Goal: Task Accomplishment & Management: Use online tool/utility

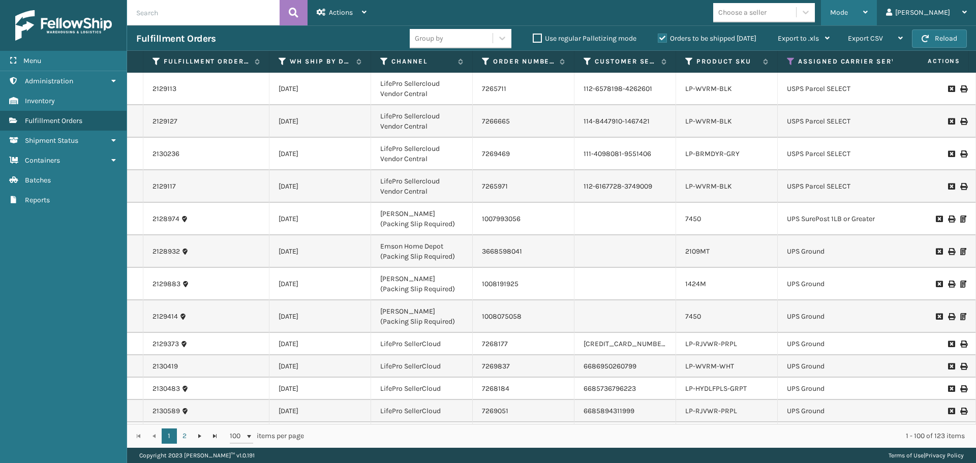
click at [867, 16] on div "Mode" at bounding box center [849, 12] width 38 height 25
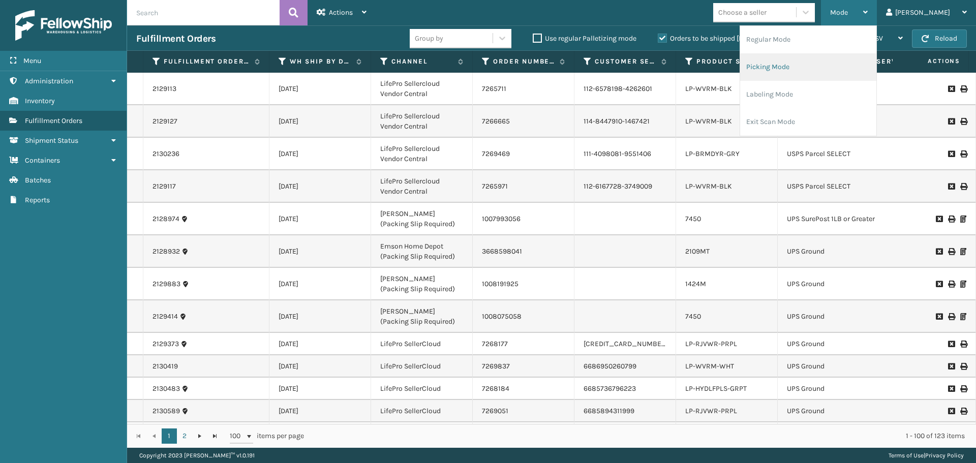
click at [838, 65] on li "Picking Mode" at bounding box center [808, 66] width 136 height 27
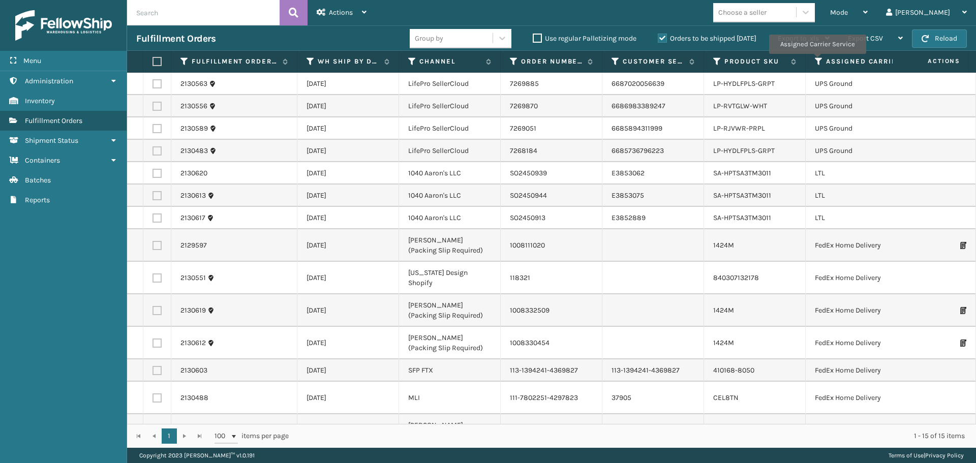
click at [817, 61] on icon at bounding box center [819, 61] width 8 height 9
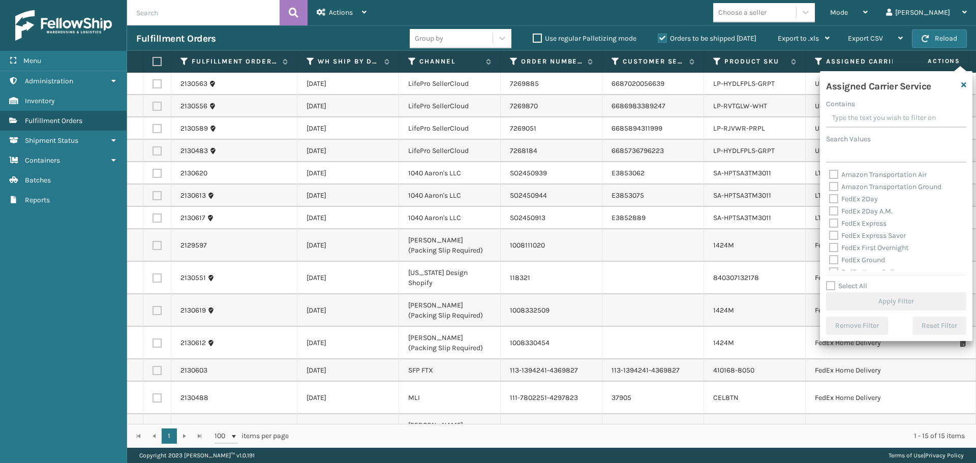
click at [833, 176] on label "Amazon Transportation Air" at bounding box center [878, 174] width 98 height 9
click at [829, 175] on input "Amazon Transportation Air" at bounding box center [829, 172] width 1 height 7
checkbox input "true"
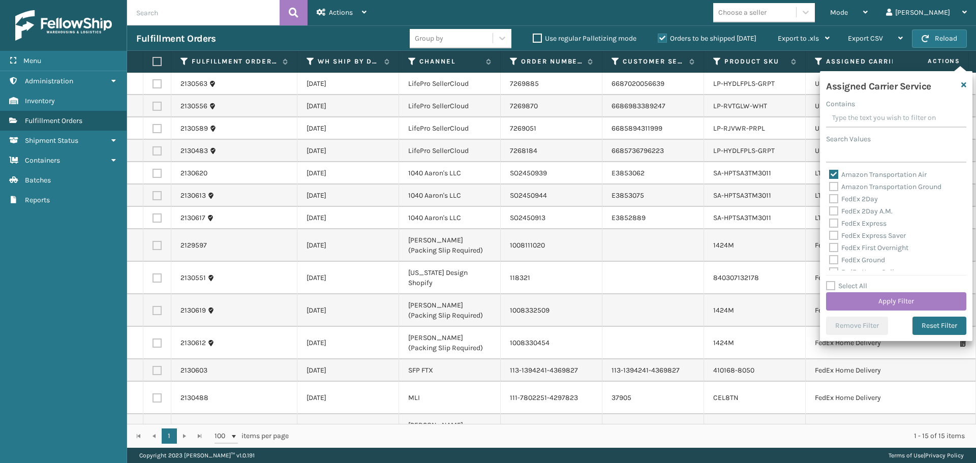
click at [833, 190] on label "Amazon Transportation Ground" at bounding box center [885, 186] width 112 height 9
click at [829, 188] on input "Amazon Transportation Ground" at bounding box center [829, 184] width 1 height 7
checkbox input "true"
click at [846, 297] on button "Apply Filter" at bounding box center [896, 301] width 140 height 18
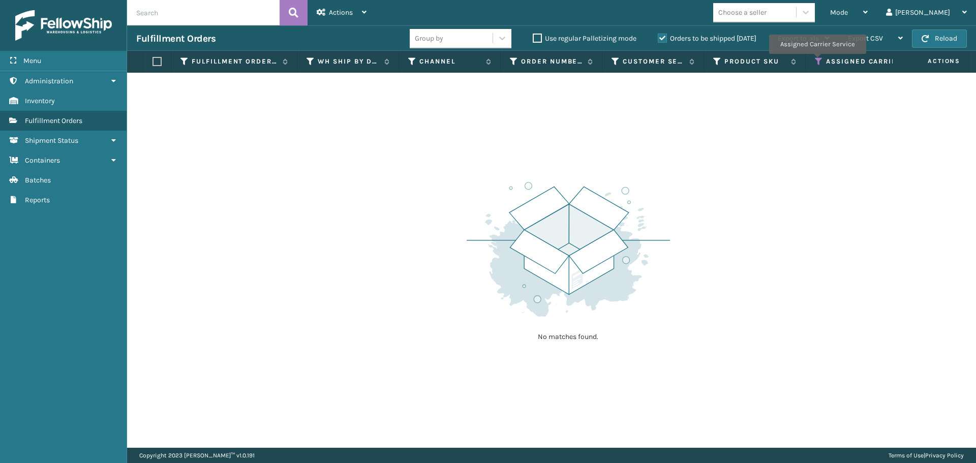
click at [817, 61] on icon at bounding box center [819, 61] width 8 height 9
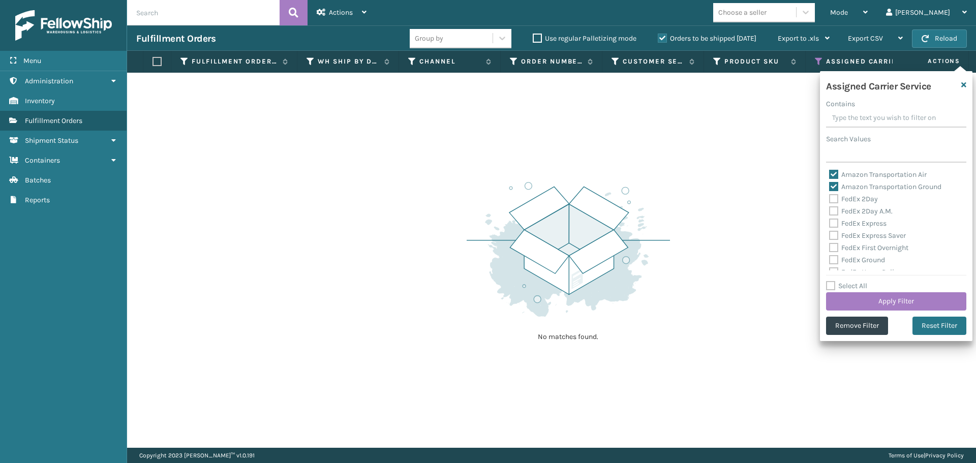
click at [832, 171] on label "Amazon Transportation Air" at bounding box center [878, 174] width 98 height 9
click at [829, 171] on input "Amazon Transportation Air" at bounding box center [829, 172] width 1 height 7
checkbox input "false"
click at [835, 190] on label "Amazon Transportation Ground" at bounding box center [885, 186] width 112 height 9
click at [829, 188] on input "Amazon Transportation Ground" at bounding box center [829, 184] width 1 height 7
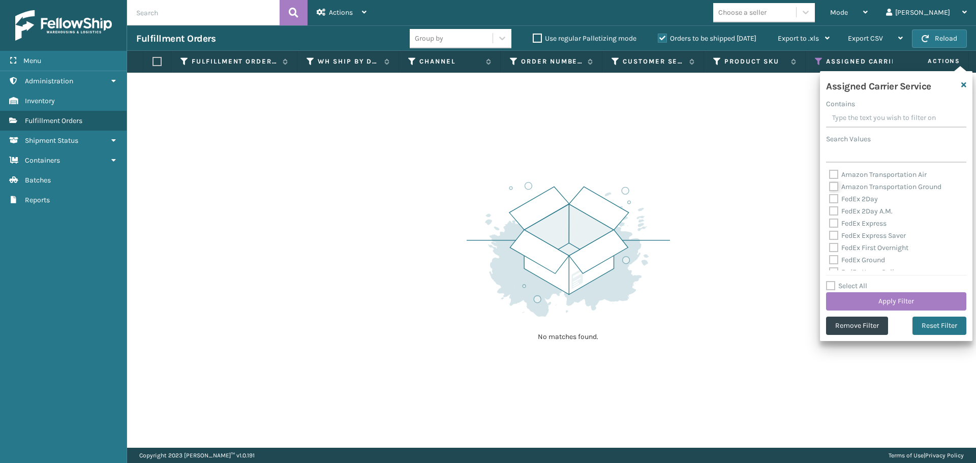
checkbox input "false"
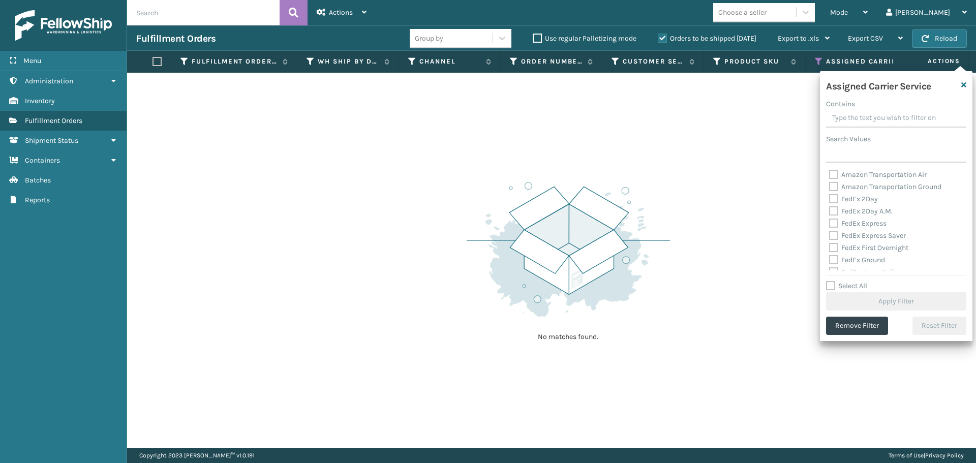
click at [833, 201] on label "FedEx 2Day" at bounding box center [853, 199] width 49 height 9
click at [829, 200] on input "FedEx 2Day" at bounding box center [829, 196] width 1 height 7
checkbox input "true"
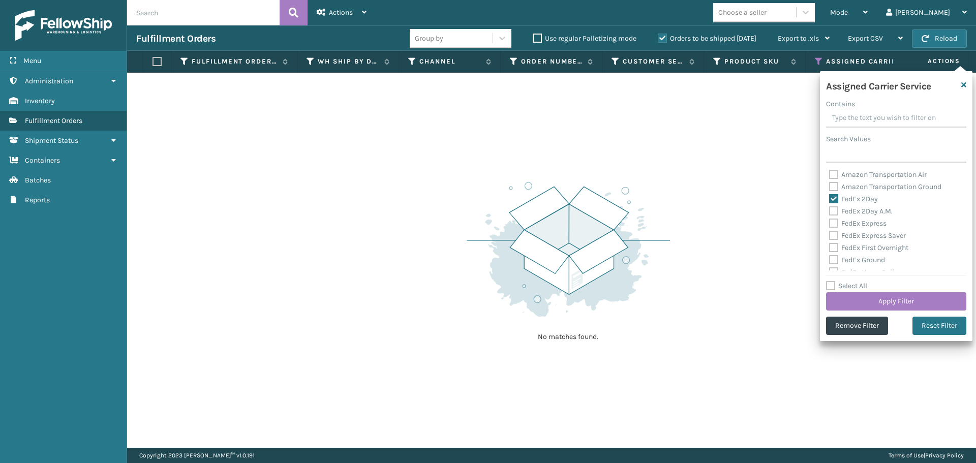
click at [833, 212] on label "FedEx 2Day A.M." at bounding box center [861, 211] width 64 height 9
click at [829, 212] on input "FedEx 2Day A.M." at bounding box center [829, 208] width 1 height 7
checkbox input "true"
click at [833, 224] on label "FedEx Express" at bounding box center [857, 223] width 57 height 9
click at [829, 224] on input "FedEx Express" at bounding box center [829, 221] width 1 height 7
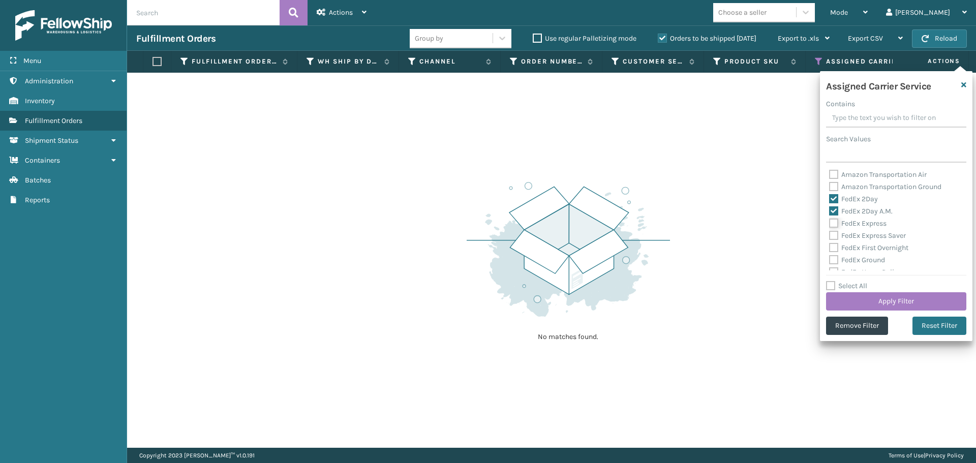
checkbox input "true"
click at [833, 234] on label "FedEx Express Saver" at bounding box center [867, 235] width 77 height 9
click at [829, 234] on input "FedEx Express Saver" at bounding box center [829, 233] width 1 height 7
checkbox input "true"
click at [833, 246] on label "FedEx First Overnight" at bounding box center [868, 247] width 79 height 9
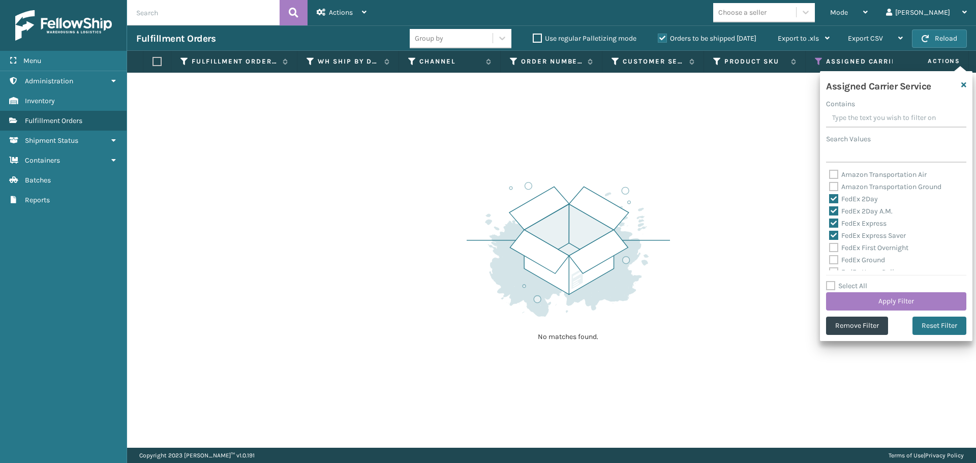
click at [829, 246] on input "FedEx First Overnight" at bounding box center [829, 245] width 1 height 7
checkbox input "true"
click at [836, 260] on label "FedEx Ground" at bounding box center [857, 260] width 56 height 9
click at [829, 260] on input "FedEx Ground" at bounding box center [829, 257] width 1 height 7
checkbox input "true"
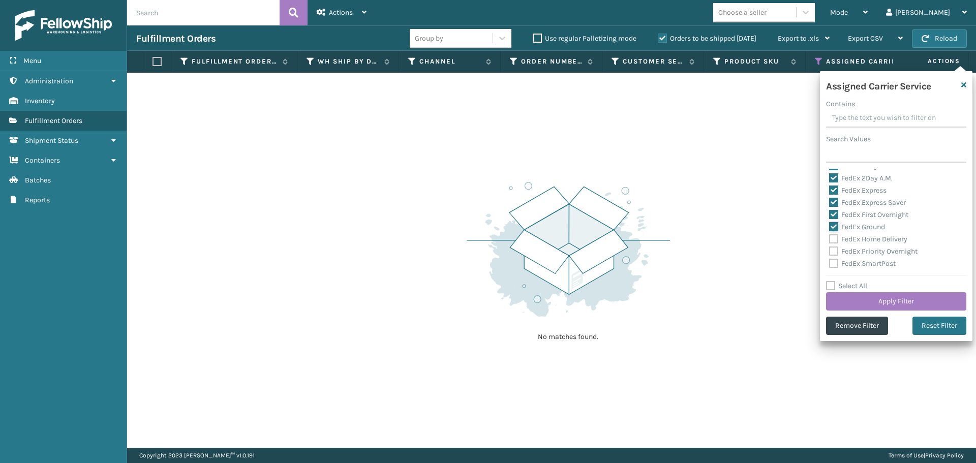
scroll to position [51, 0]
click at [832, 223] on label "FedEx Home Delivery" at bounding box center [868, 221] width 78 height 9
click at [829, 222] on input "FedEx Home Delivery" at bounding box center [829, 218] width 1 height 7
checkbox input "true"
click at [833, 237] on label "FedEx Priority Overnight" at bounding box center [873, 233] width 88 height 9
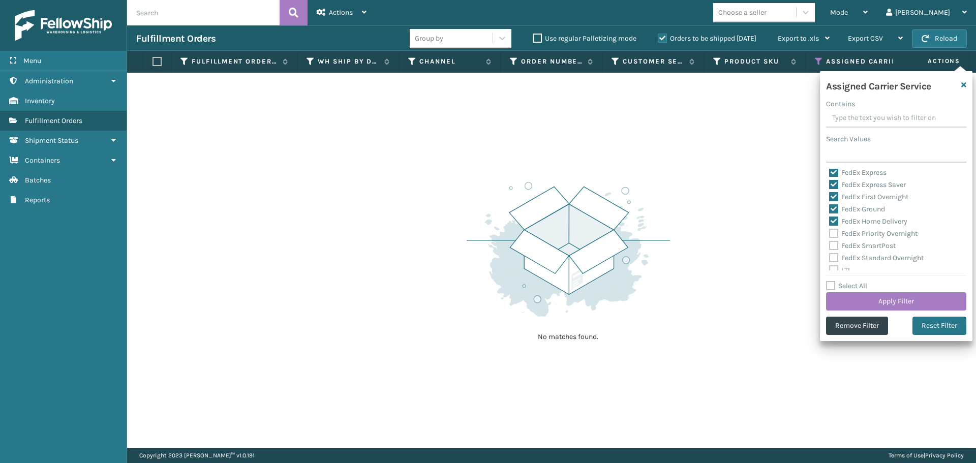
click at [833, 247] on label "FedEx SmartPost" at bounding box center [862, 245] width 67 height 9
click at [829, 246] on input "FedEx SmartPost" at bounding box center [829, 243] width 1 height 7
checkbox input "true"
drag, startPoint x: 833, startPoint y: 234, endPoint x: 835, endPoint y: 243, distance: 9.9
click at [833, 233] on label "FedEx Priority Overnight" at bounding box center [873, 233] width 88 height 9
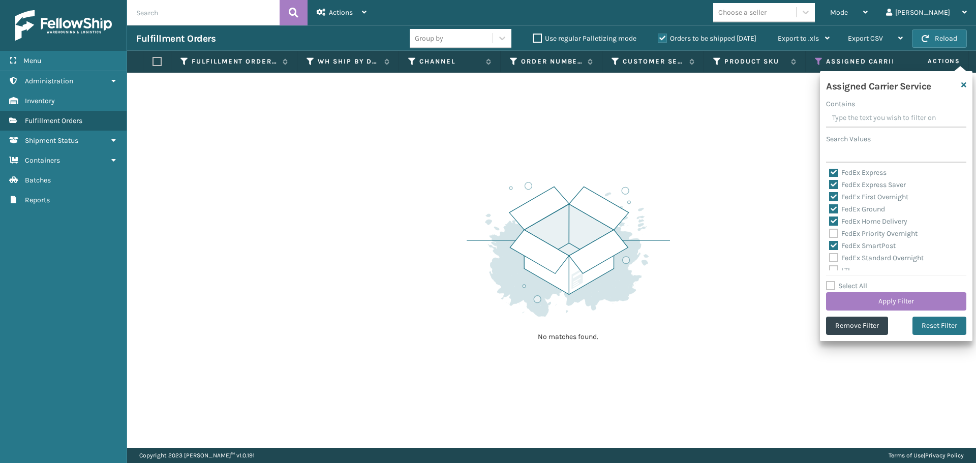
click at [829, 233] on input "FedEx Priority Overnight" at bounding box center [829, 231] width 1 height 7
checkbox input "true"
click at [834, 255] on label "FedEx Standard Overnight" at bounding box center [876, 258] width 95 height 9
click at [829, 255] on input "FedEx Standard Overnight" at bounding box center [829, 255] width 1 height 7
checkbox input "true"
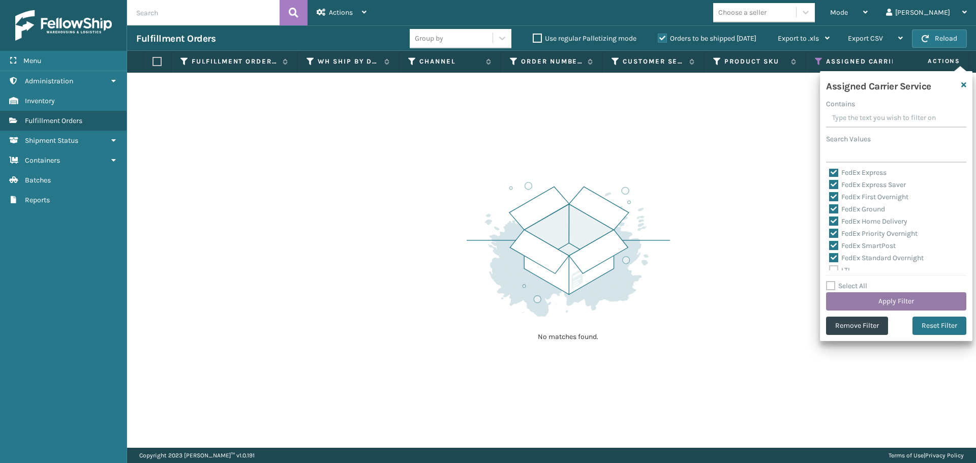
click at [853, 302] on button "Apply Filter" at bounding box center [896, 301] width 140 height 18
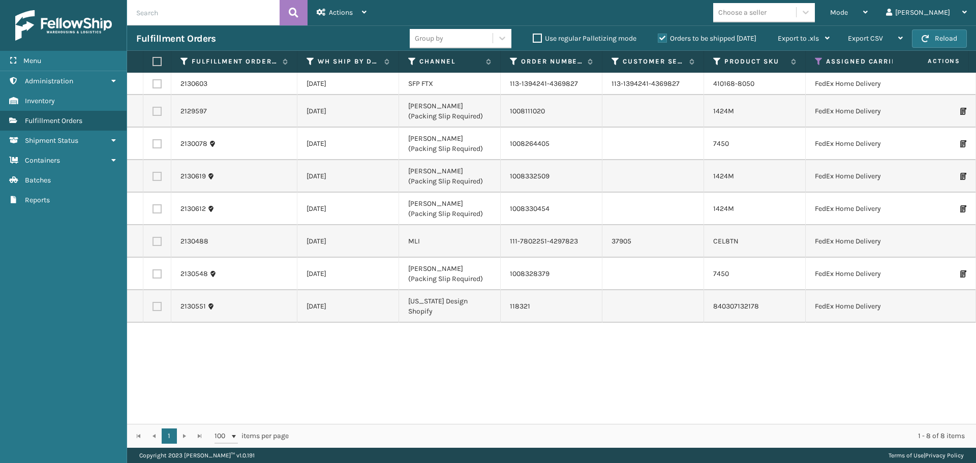
click at [156, 64] on label at bounding box center [155, 61] width 6 height 9
click at [153, 64] on input "checkbox" at bounding box center [152, 61] width 1 height 7
checkbox input "true"
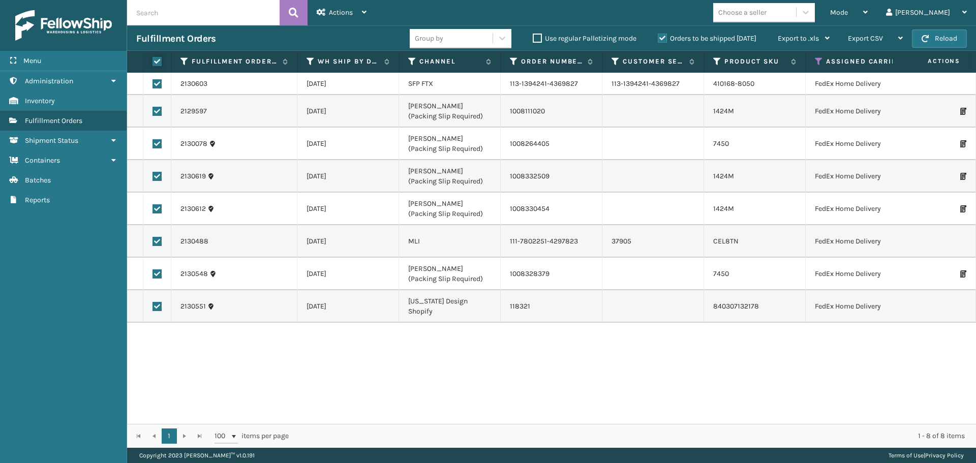
checkbox input "true"
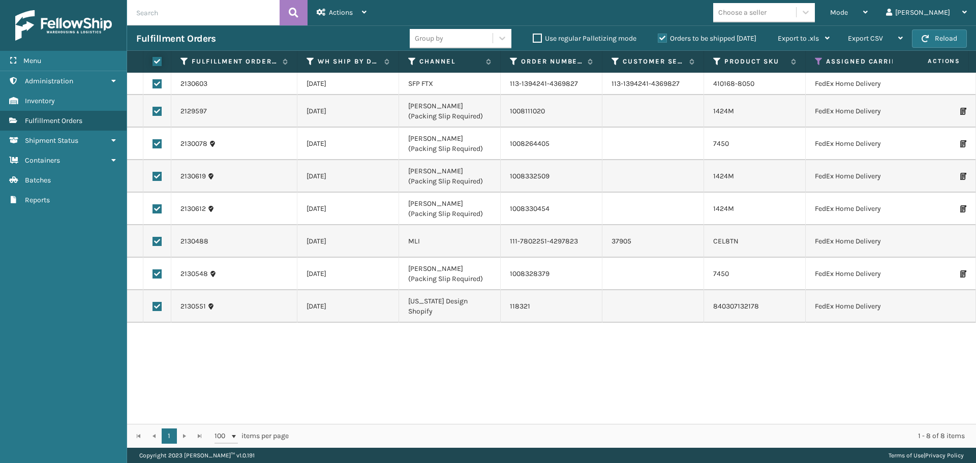
checkbox input "true"
click at [378, 16] on div "Mode Regular Mode Picking Mode Labeling Mode Exit Scan Mode Choose a seller lui…" at bounding box center [676, 12] width 600 height 25
click at [359, 17] on div "Actions" at bounding box center [342, 12] width 50 height 25
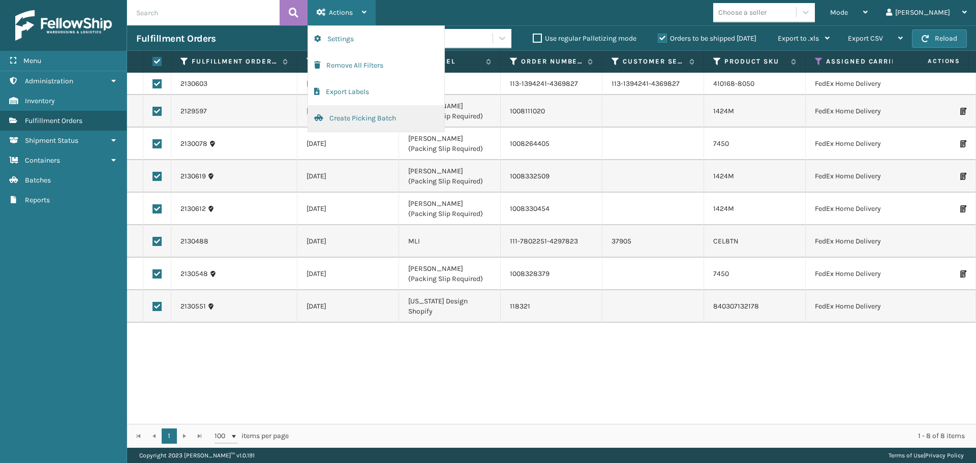
click at [358, 117] on button "Create Picking Batch" at bounding box center [376, 118] width 136 height 26
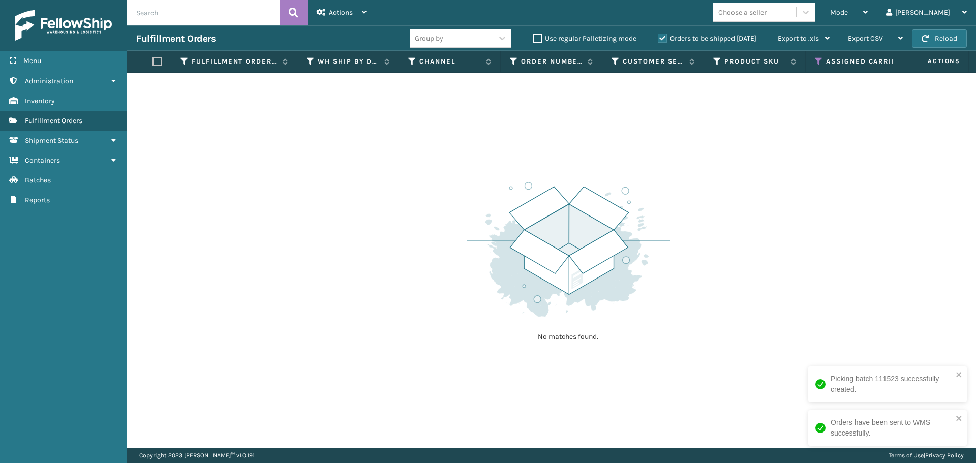
click at [818, 64] on icon at bounding box center [819, 61] width 8 height 9
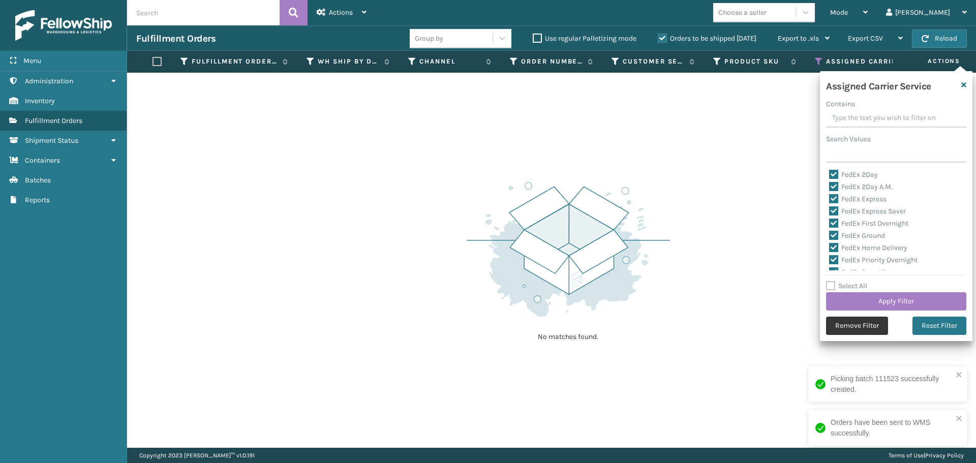
click at [846, 329] on button "Remove Filter" at bounding box center [857, 326] width 62 height 18
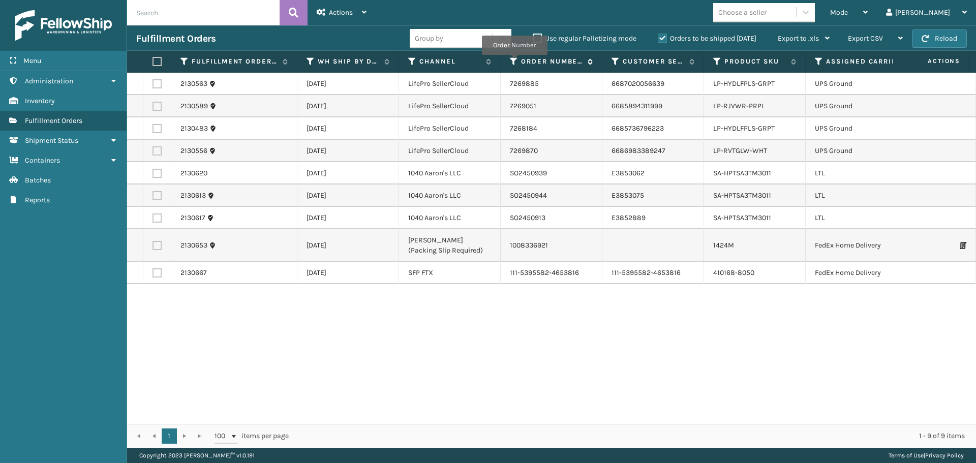
click at [514, 62] on icon at bounding box center [514, 61] width 8 height 9
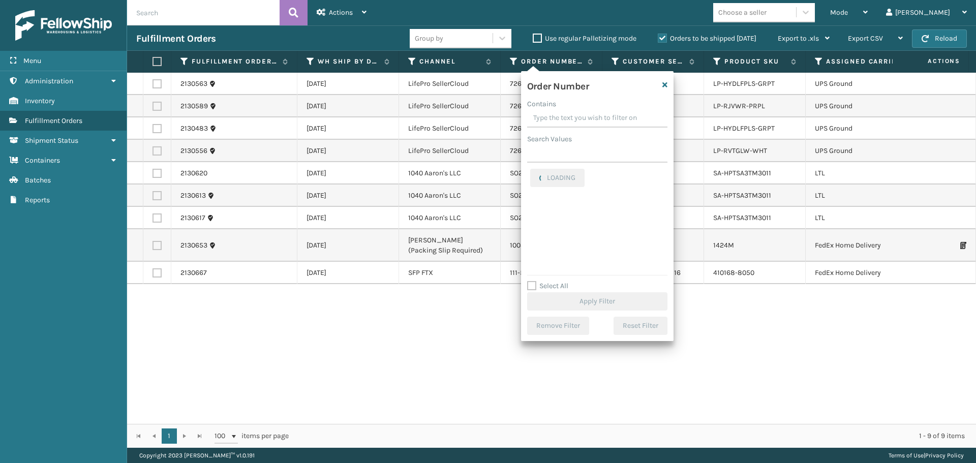
click at [569, 121] on input "Contains" at bounding box center [597, 118] width 140 height 18
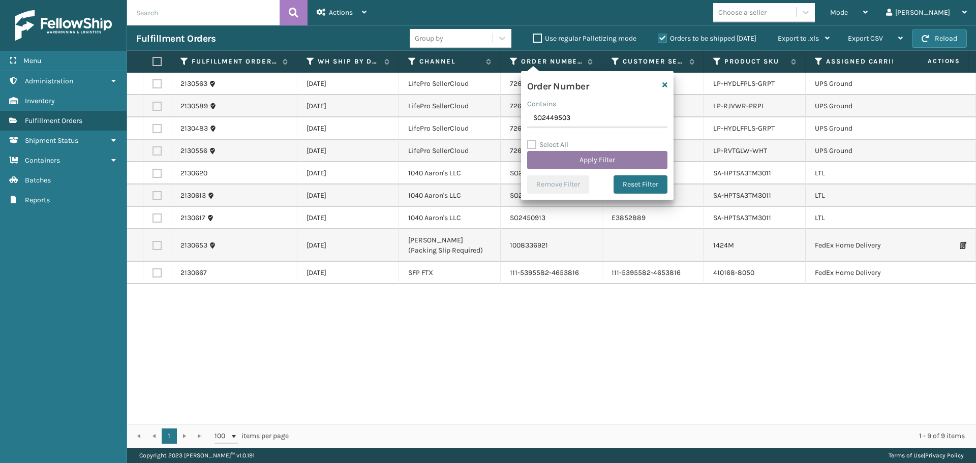
type input "SO2449503"
click at [565, 158] on button "Apply Filter" at bounding box center [597, 160] width 140 height 18
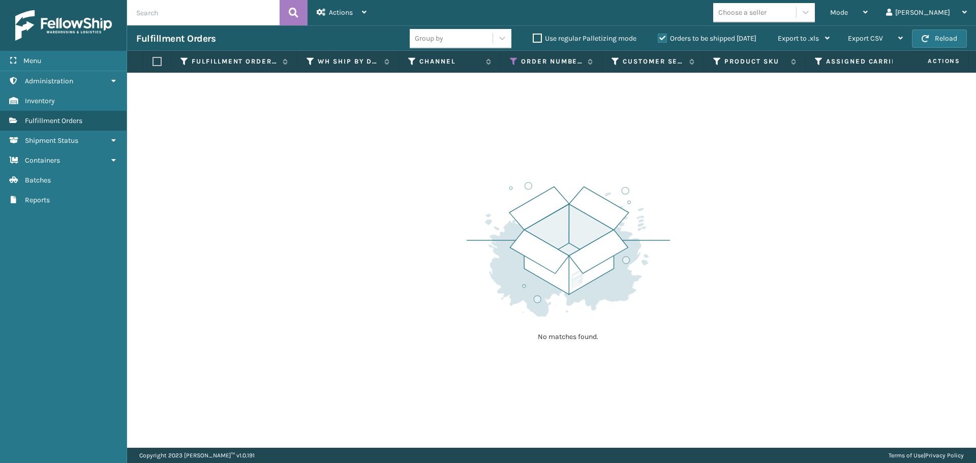
click at [661, 37] on label "Orders to be shipped today" at bounding box center [707, 38] width 99 height 9
click at [658, 37] on input "Orders to be shipped today" at bounding box center [658, 36] width 1 height 7
click at [848, 13] on span "Mode" at bounding box center [839, 12] width 18 height 9
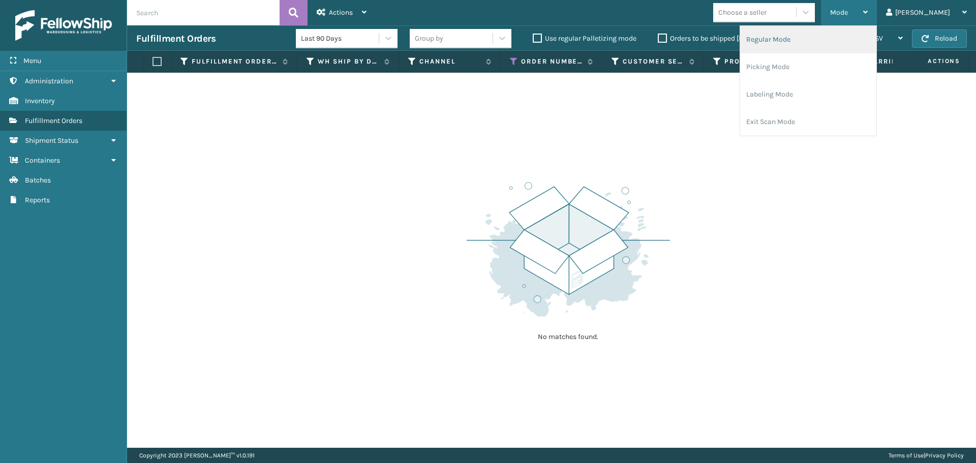
click at [847, 39] on li "Regular Mode" at bounding box center [808, 39] width 136 height 27
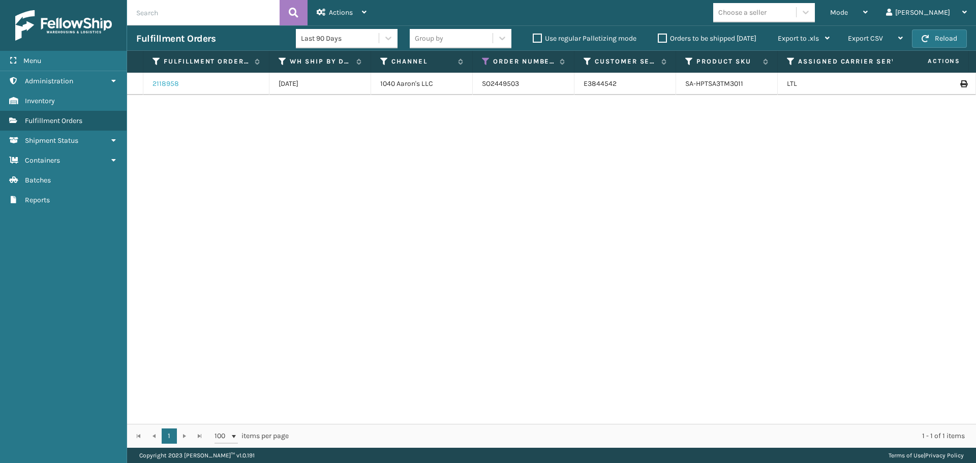
click at [168, 85] on link "2118958" at bounding box center [165, 84] width 26 height 10
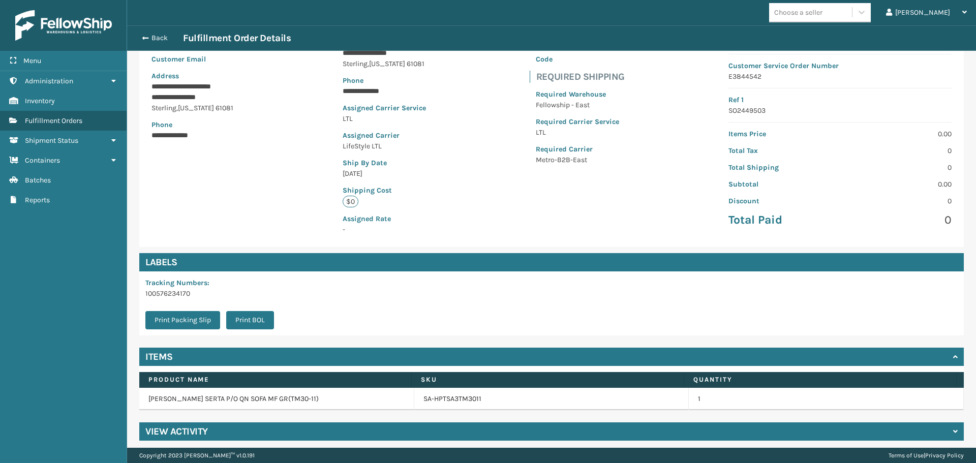
scroll to position [120, 0]
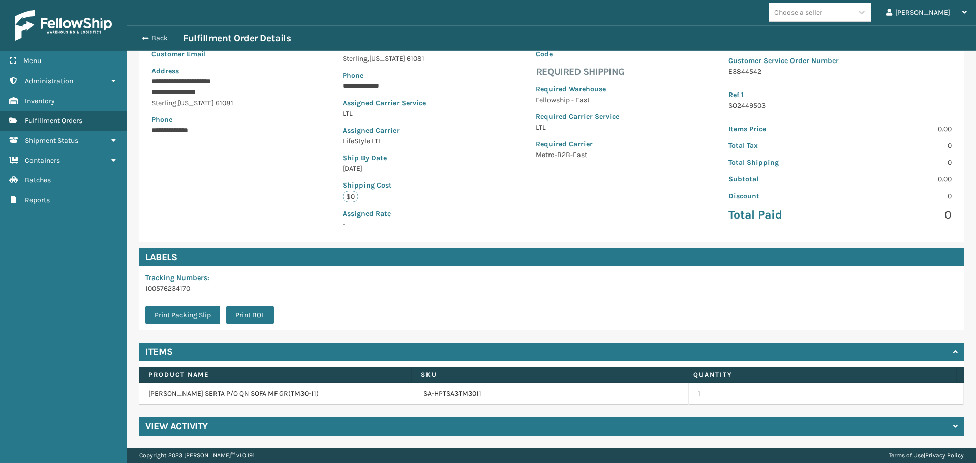
click at [259, 424] on div "View Activity" at bounding box center [551, 426] width 824 height 18
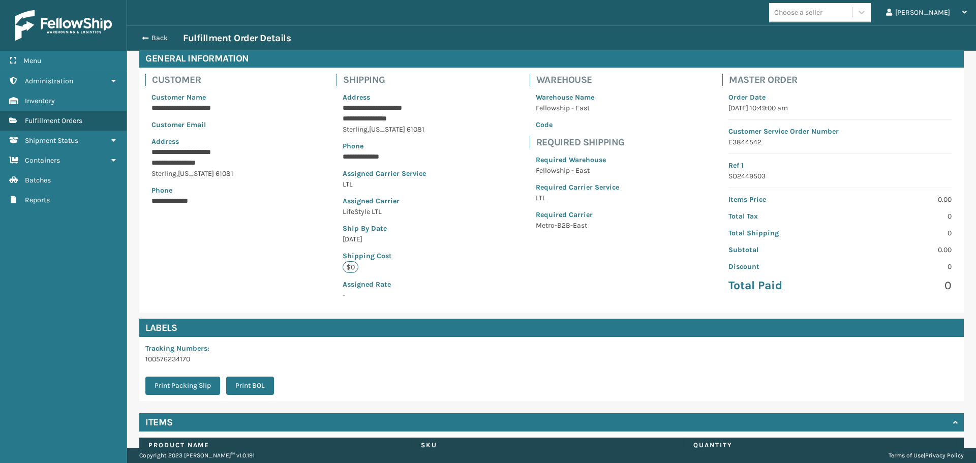
scroll to position [51, 0]
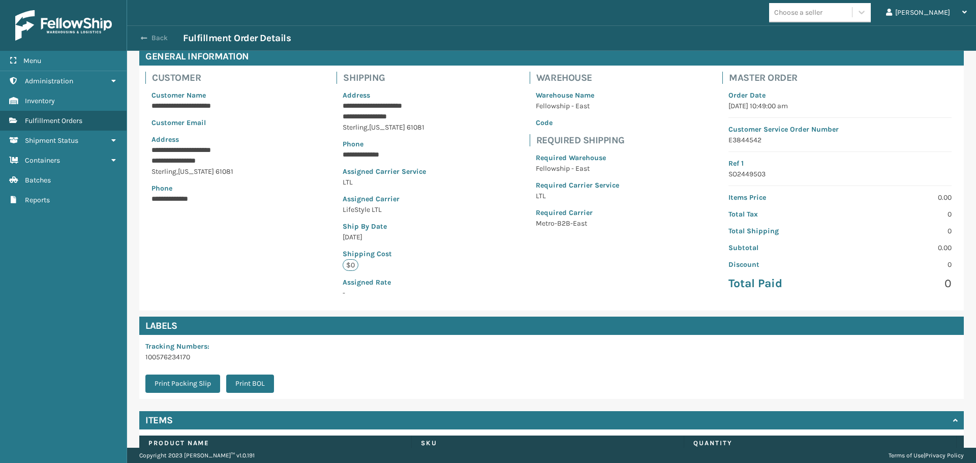
click at [157, 34] on button "Back" at bounding box center [159, 38] width 47 height 9
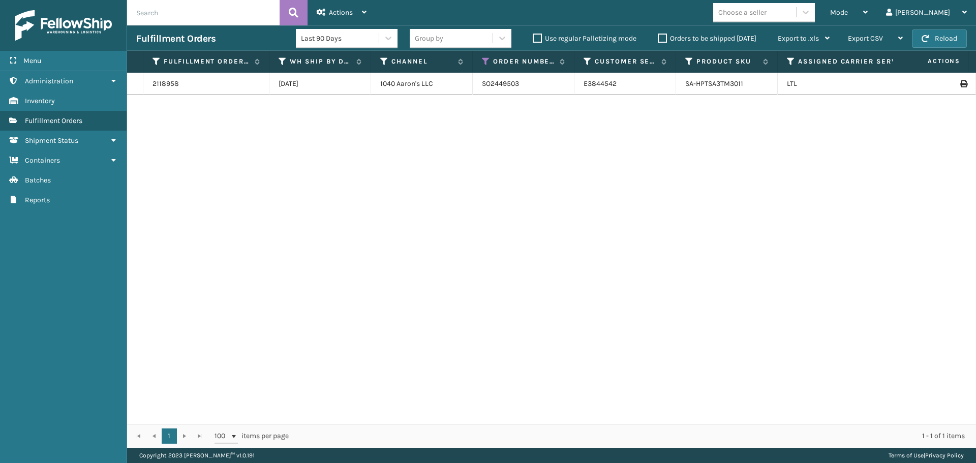
click at [659, 36] on label "Orders to be shipped today" at bounding box center [707, 38] width 99 height 9
click at [658, 36] on input "Orders to be shipped today" at bounding box center [658, 36] width 1 height 7
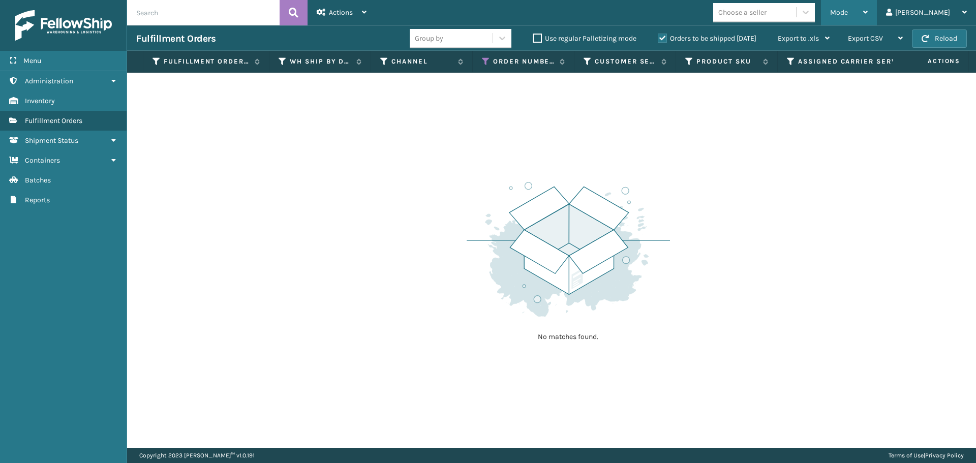
click at [848, 13] on span "Mode" at bounding box center [839, 12] width 18 height 9
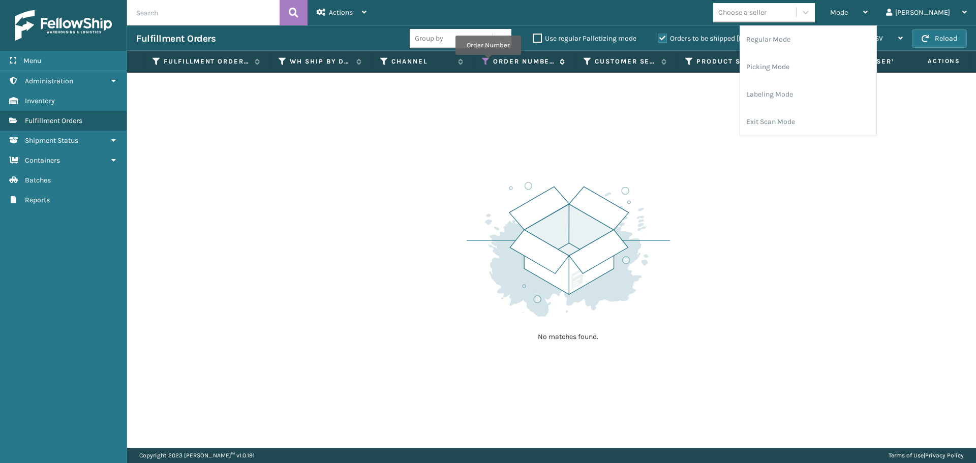
click at [488, 62] on icon at bounding box center [486, 61] width 8 height 9
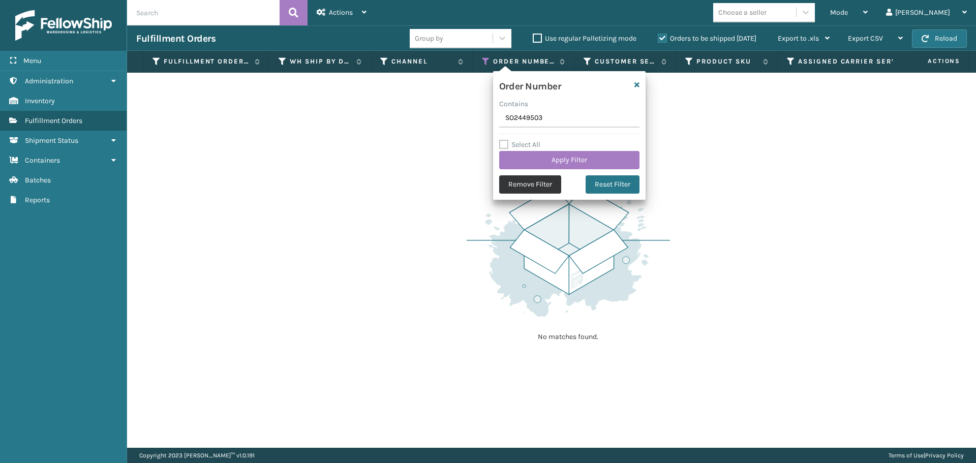
click at [506, 187] on button "Remove Filter" at bounding box center [530, 184] width 62 height 18
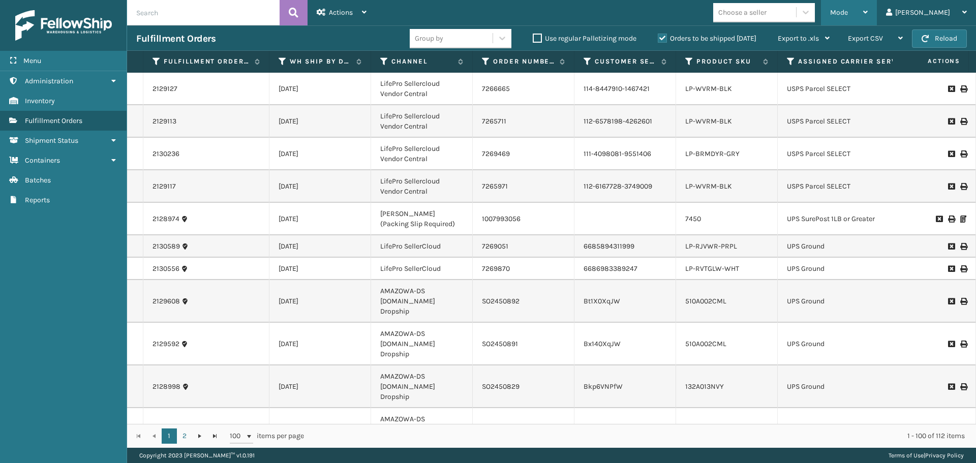
click at [867, 18] on div "Mode" at bounding box center [849, 12] width 38 height 25
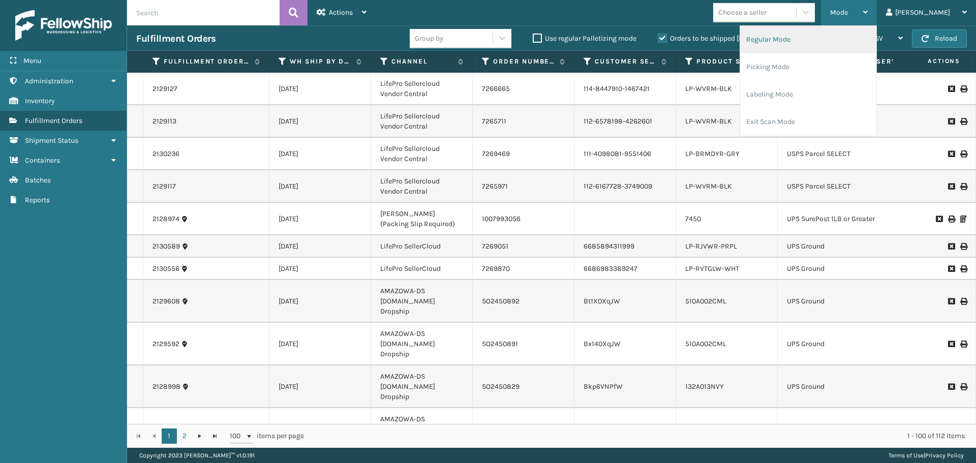
click at [847, 46] on li "Regular Mode" at bounding box center [808, 39] width 136 height 27
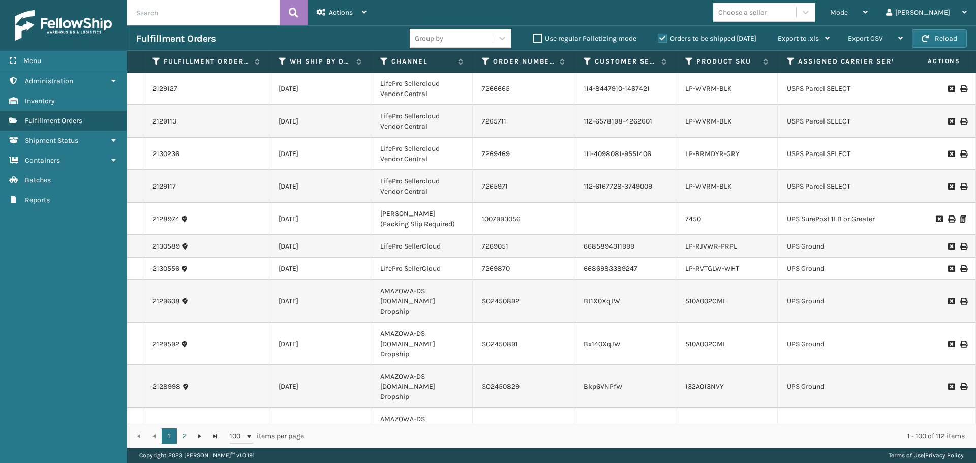
click at [787, 59] on icon at bounding box center [791, 61] width 8 height 9
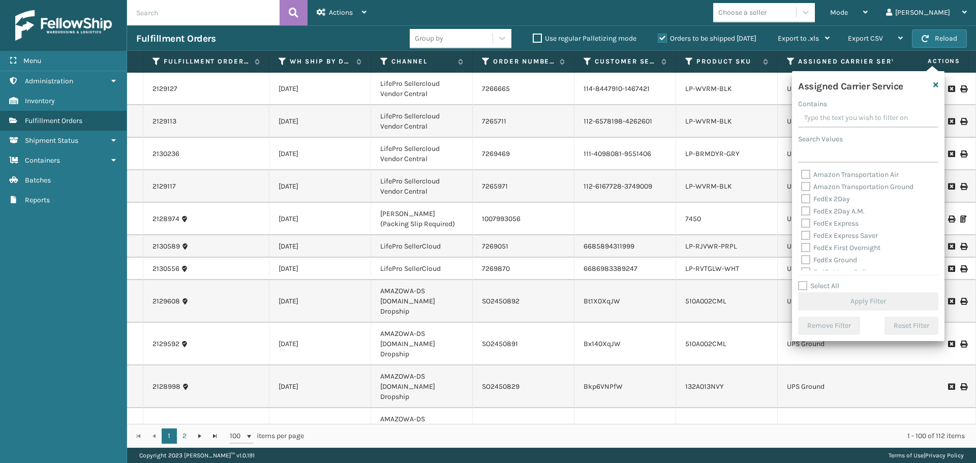
click at [805, 287] on label "Select All" at bounding box center [818, 286] width 41 height 9
click at [805, 281] on input "Select All" at bounding box center [874, 280] width 152 height 1
checkbox input "true"
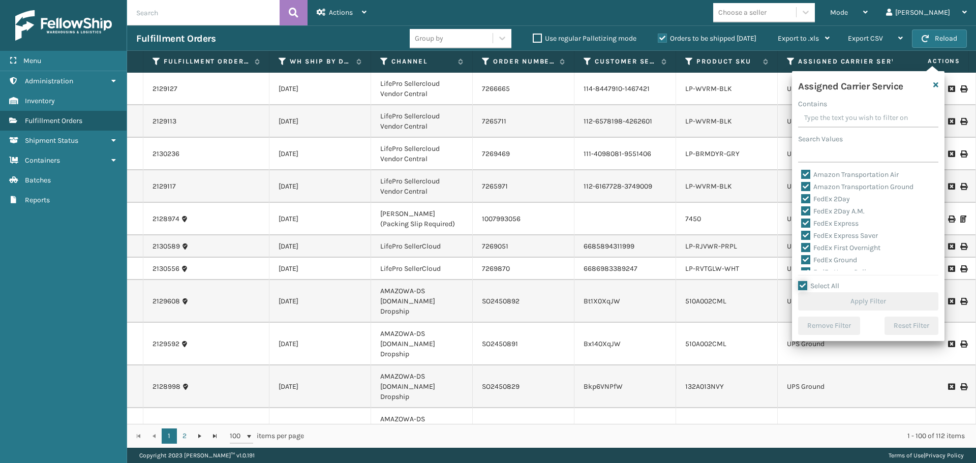
checkbox input "true"
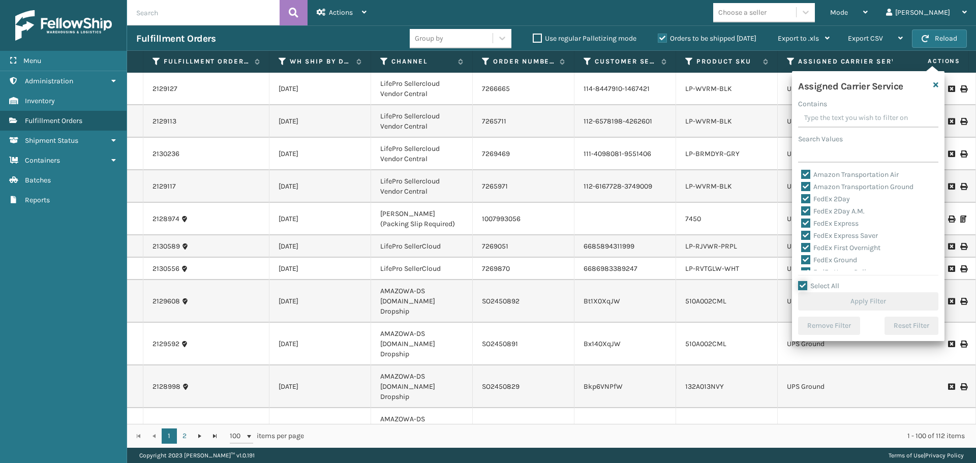
checkbox input "true"
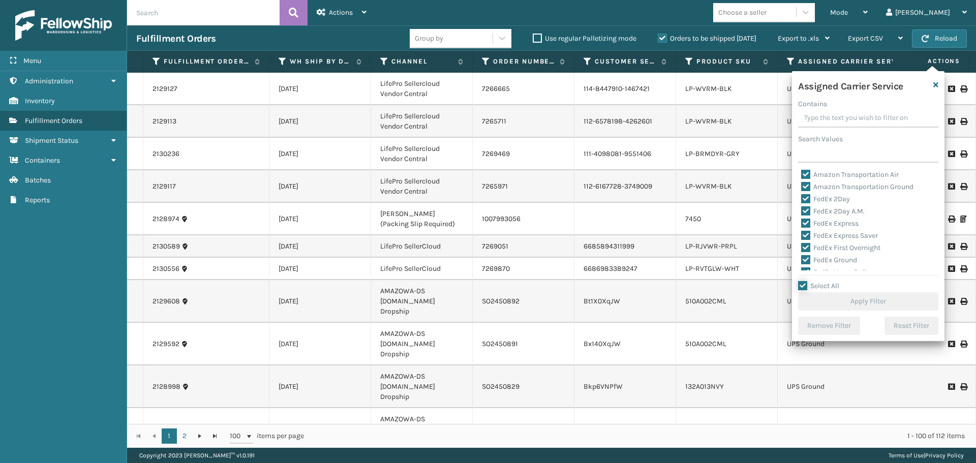
checkbox input "true"
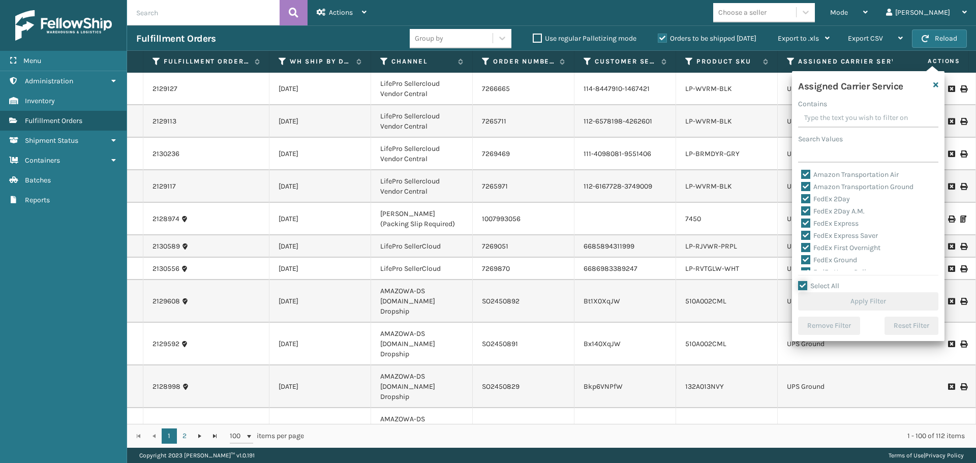
checkbox input "true"
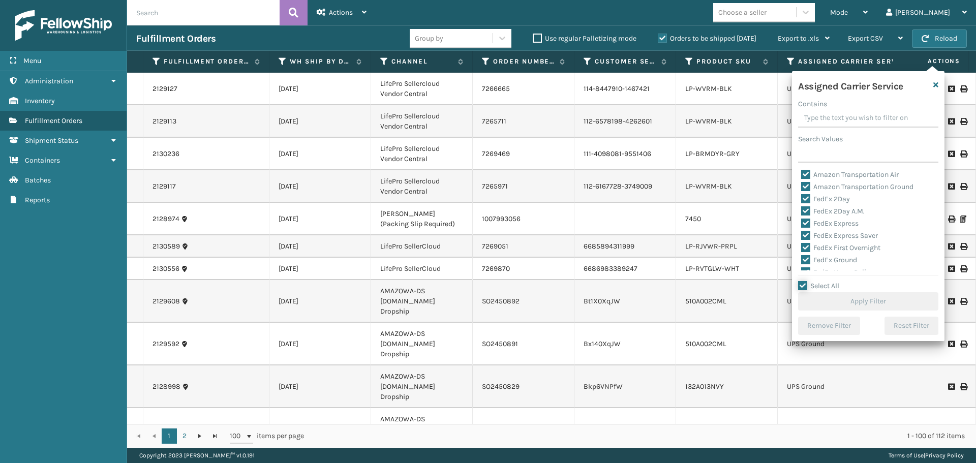
checkbox input "true"
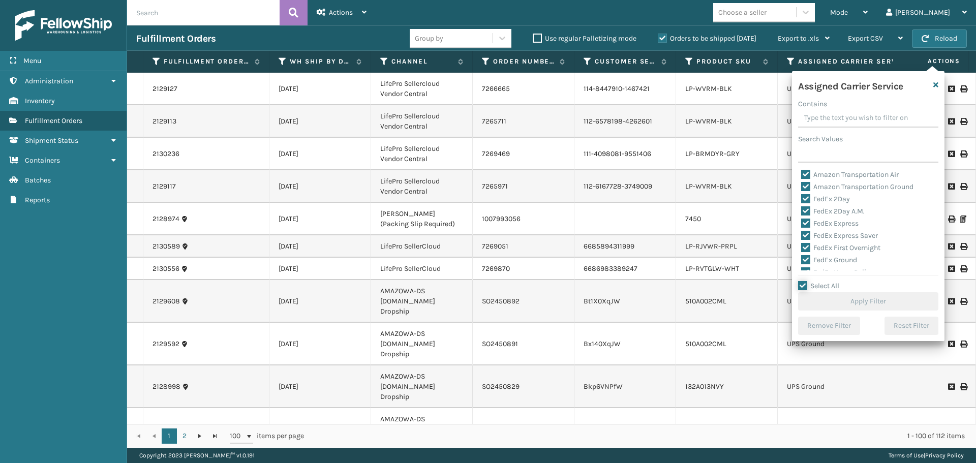
checkbox input "true"
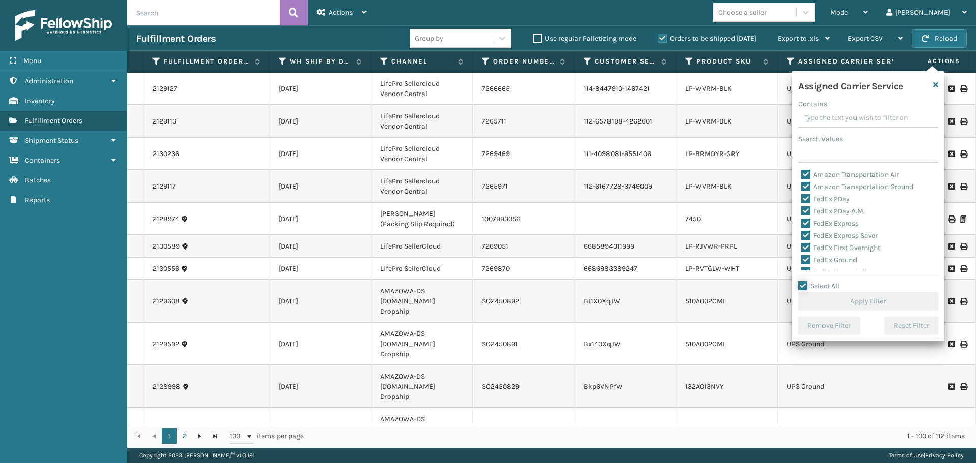
checkbox input "true"
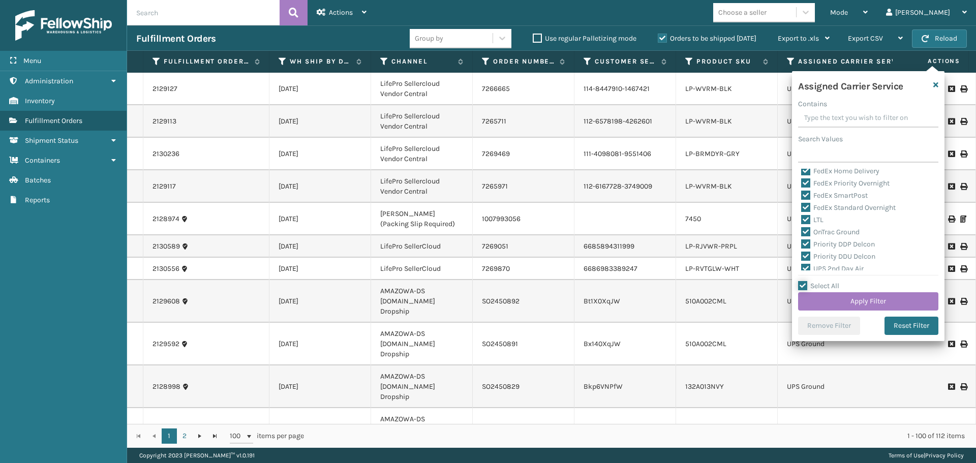
scroll to position [102, 0]
click at [804, 219] on label "LTL" at bounding box center [812, 219] width 22 height 9
click at [801, 219] on input "LTL" at bounding box center [801, 216] width 1 height 7
checkbox input "false"
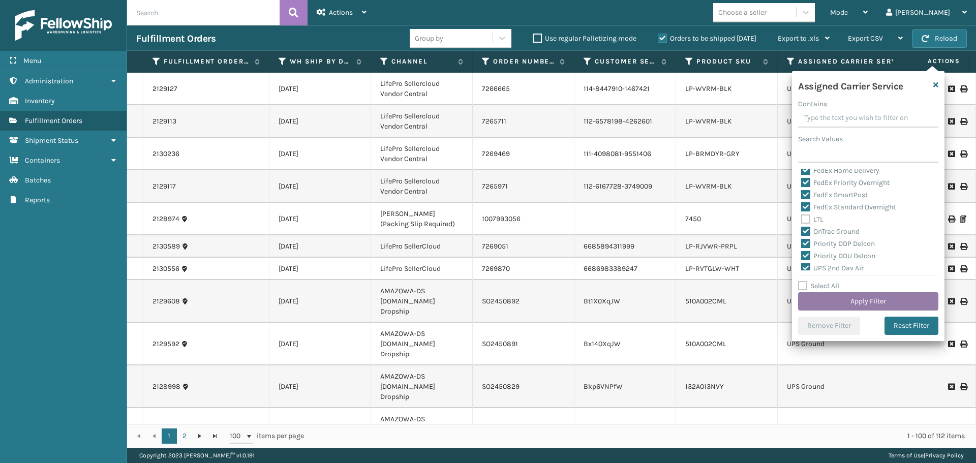
click at [827, 305] on button "Apply Filter" at bounding box center [868, 301] width 140 height 18
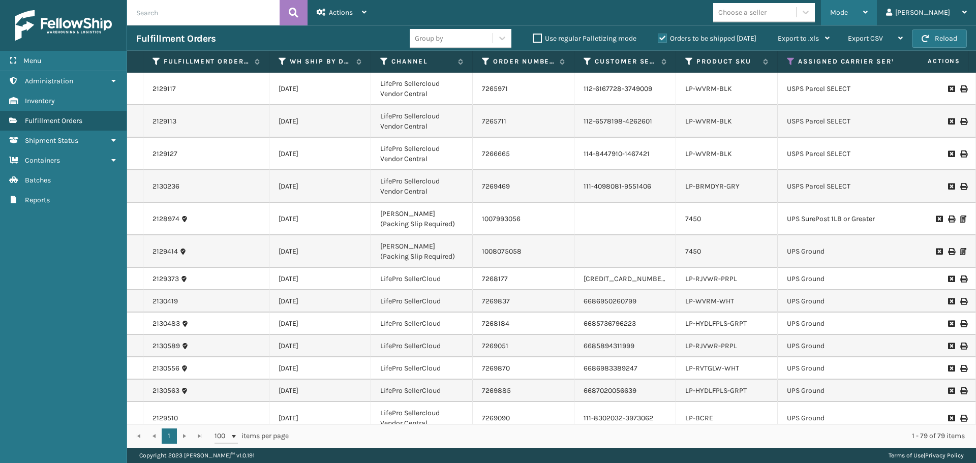
click at [867, 22] on div "Mode" at bounding box center [849, 12] width 38 height 25
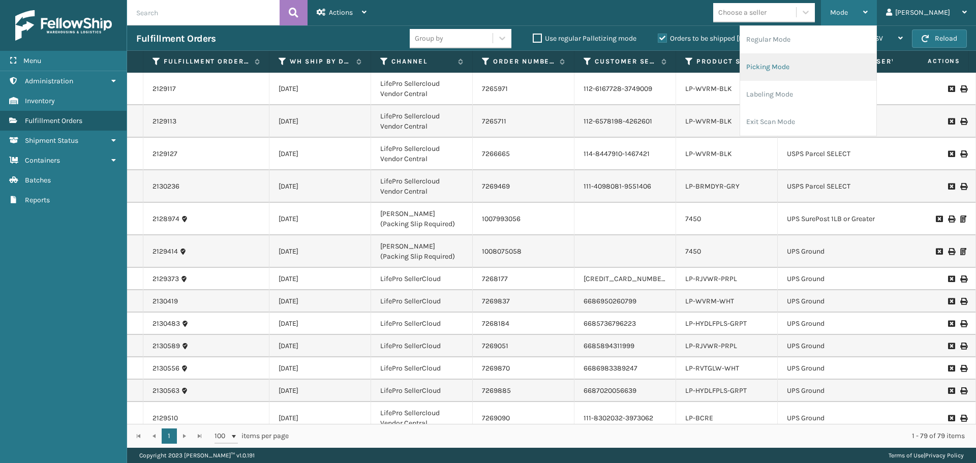
click at [825, 70] on li "Picking Mode" at bounding box center [808, 66] width 136 height 27
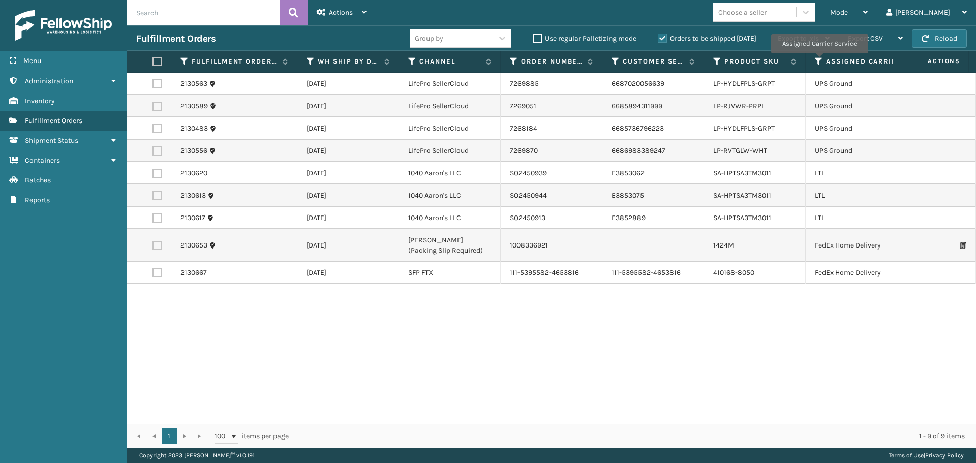
click at [819, 60] on icon at bounding box center [819, 61] width 8 height 9
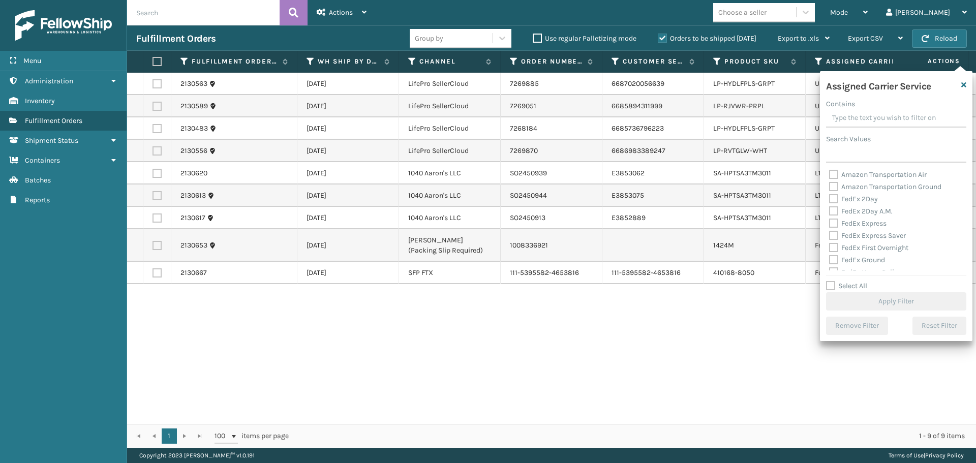
click at [828, 288] on label "Select All" at bounding box center [846, 286] width 41 height 9
click at [828, 281] on input "Select All" at bounding box center [902, 280] width 152 height 1
checkbox input "true"
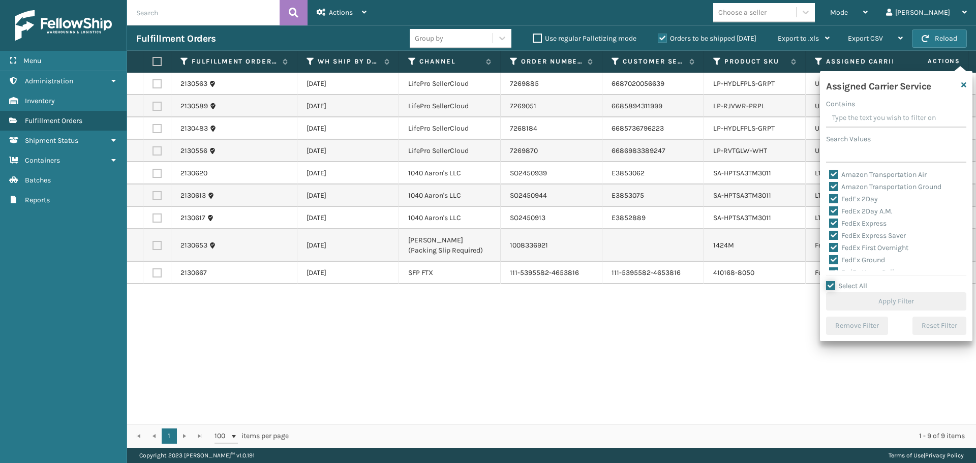
checkbox input "true"
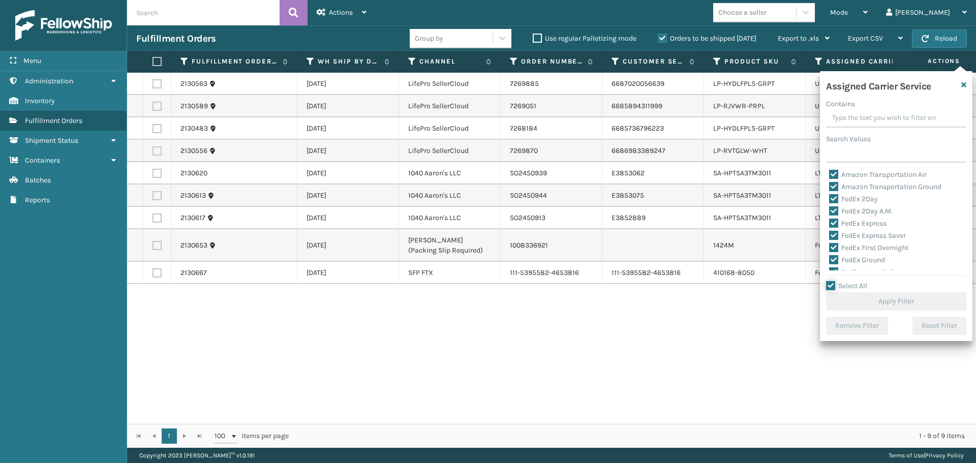
checkbox input "true"
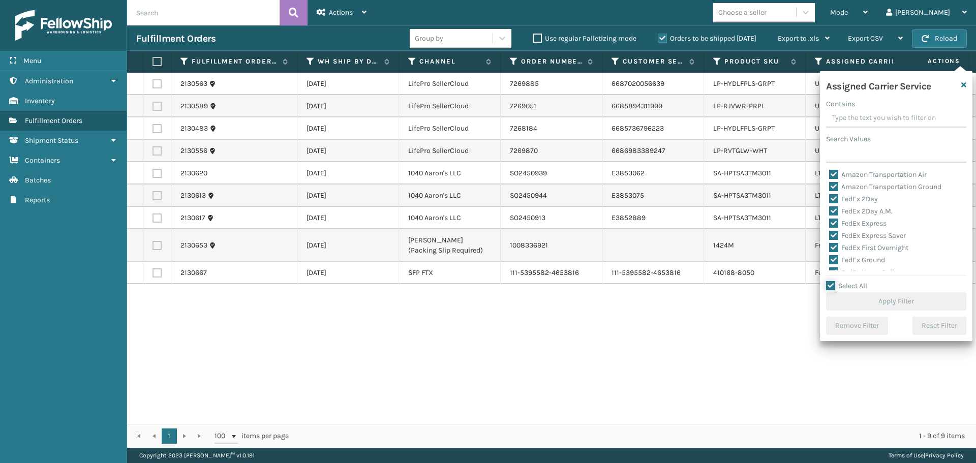
checkbox input "true"
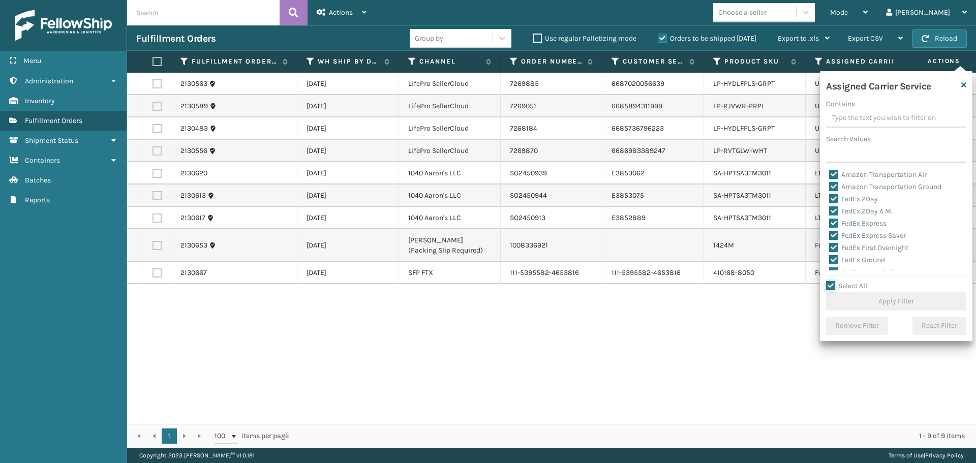
checkbox input "true"
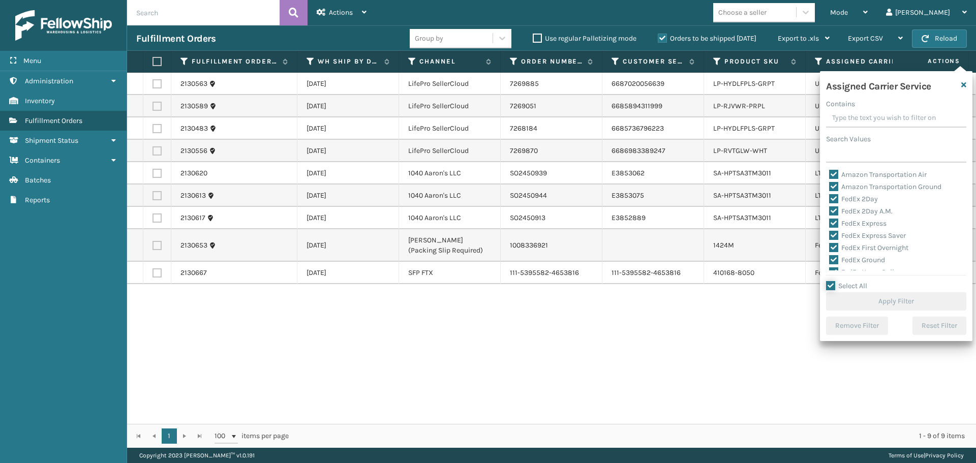
checkbox input "true"
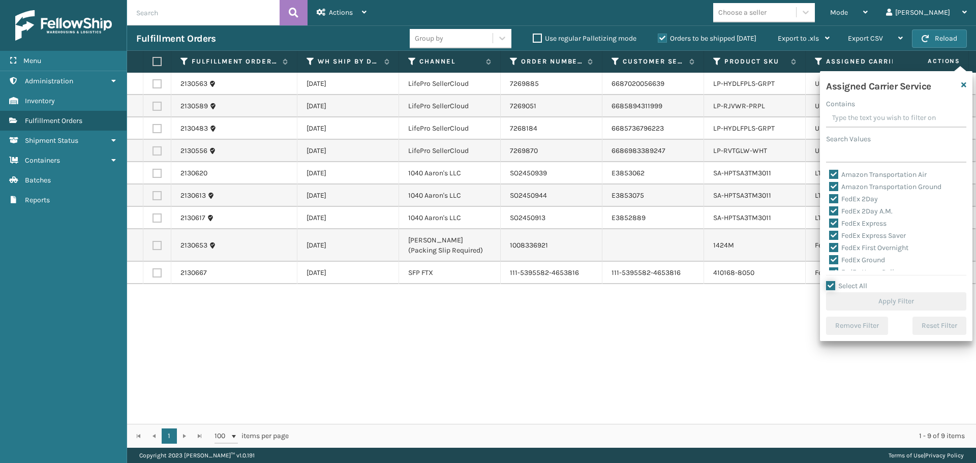
checkbox input "true"
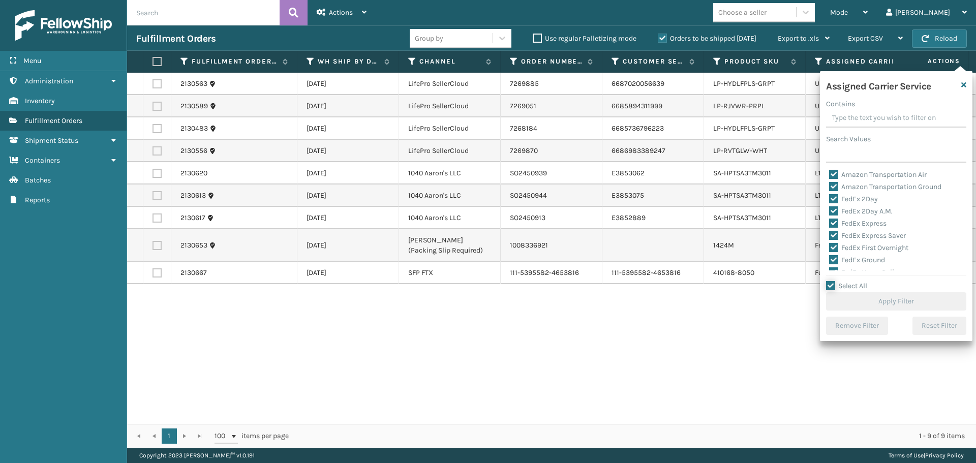
checkbox input "true"
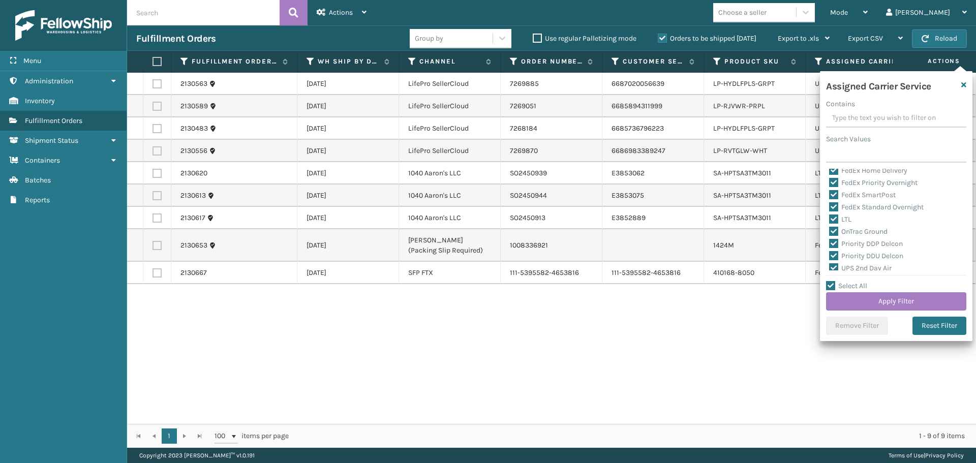
click at [835, 219] on label "LTL" at bounding box center [840, 219] width 22 height 9
click at [829, 219] on input "LTL" at bounding box center [829, 216] width 1 height 7
checkbox input "false"
click at [865, 303] on button "Apply Filter" at bounding box center [896, 301] width 140 height 18
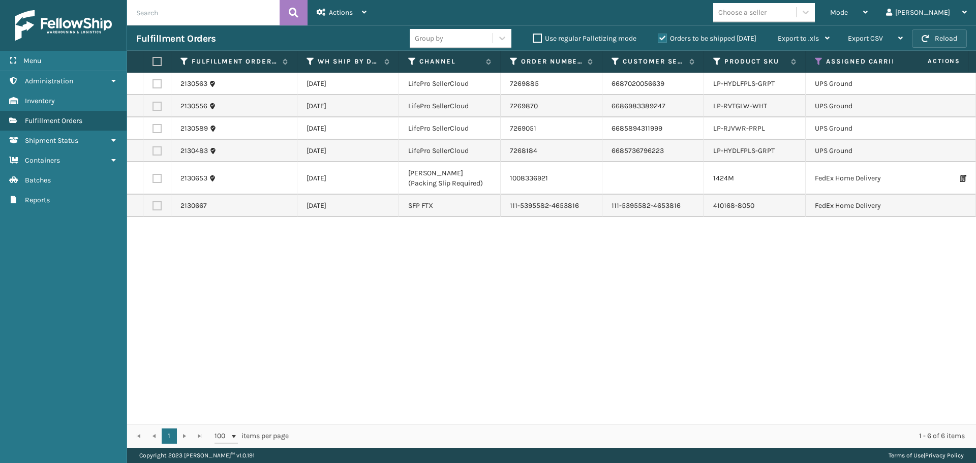
click at [947, 40] on button "Reload" at bounding box center [939, 38] width 55 height 18
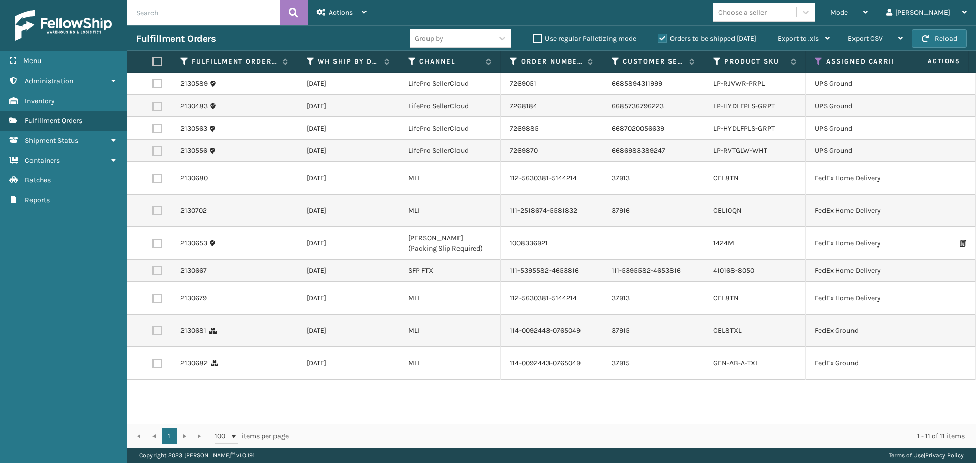
click at [947, 40] on button "Reload" at bounding box center [939, 38] width 55 height 18
click at [819, 60] on icon at bounding box center [819, 61] width 8 height 9
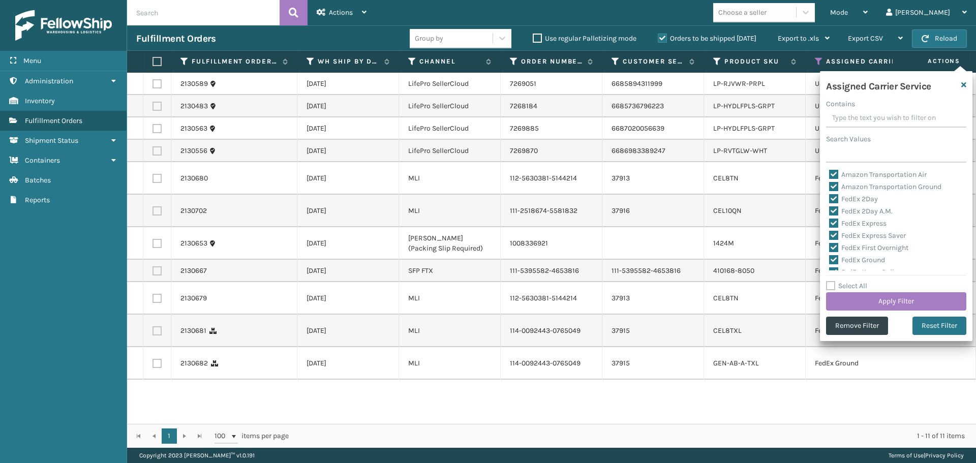
click at [831, 286] on label "Select All" at bounding box center [846, 286] width 41 height 9
click at [831, 281] on input "Select All" at bounding box center [902, 280] width 152 height 1
checkbox input "true"
click at [826, 286] on label "Select All" at bounding box center [846, 286] width 41 height 9
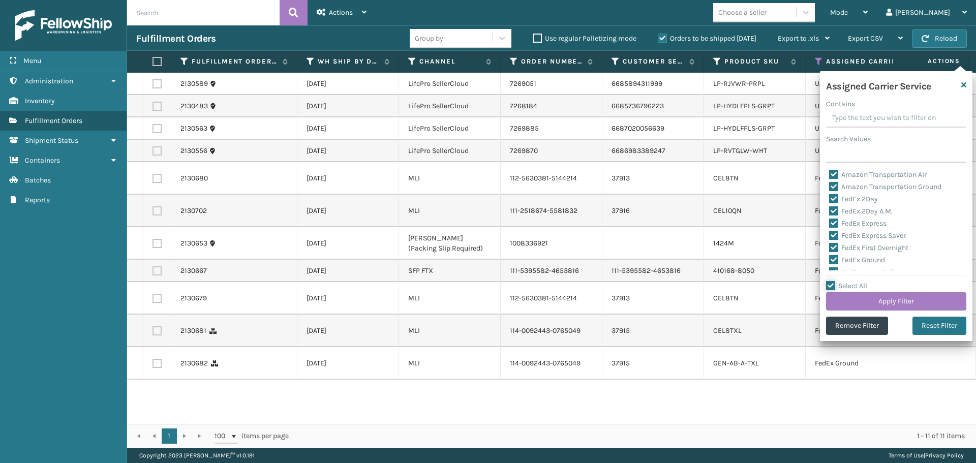
click at [826, 281] on input "Select All" at bounding box center [902, 280] width 152 height 1
checkbox input "false"
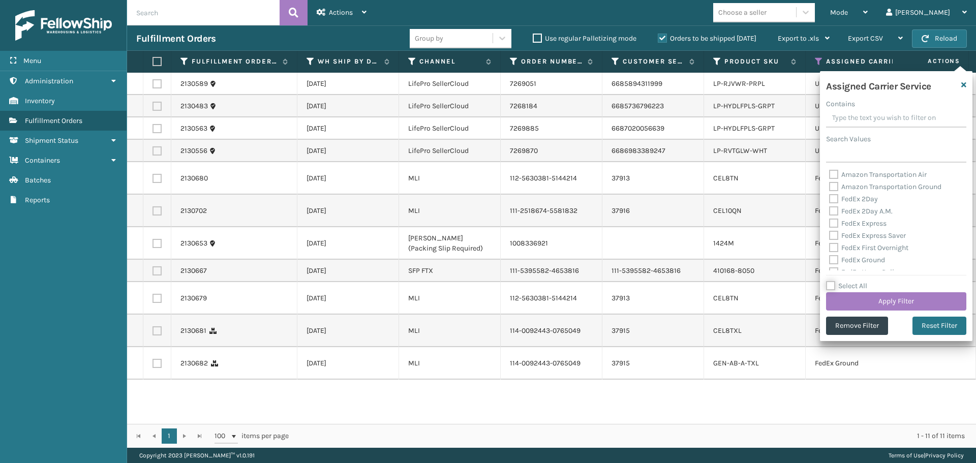
checkbox input "false"
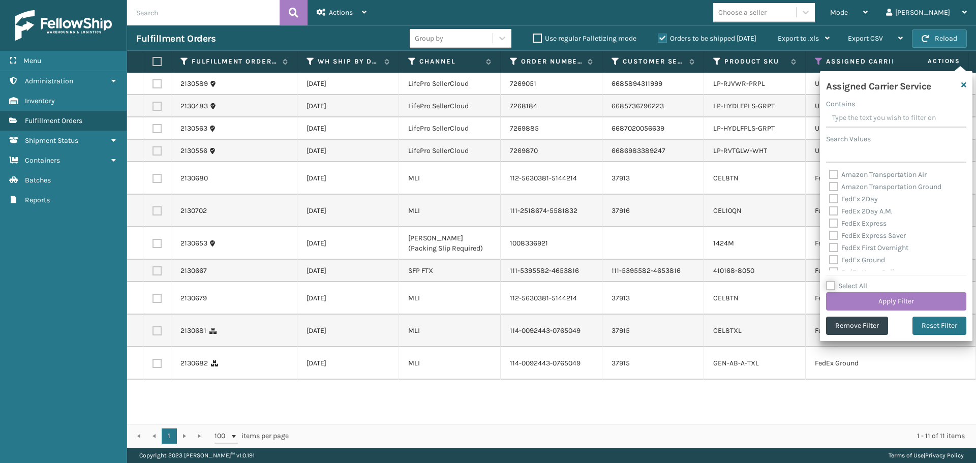
checkbox input "false"
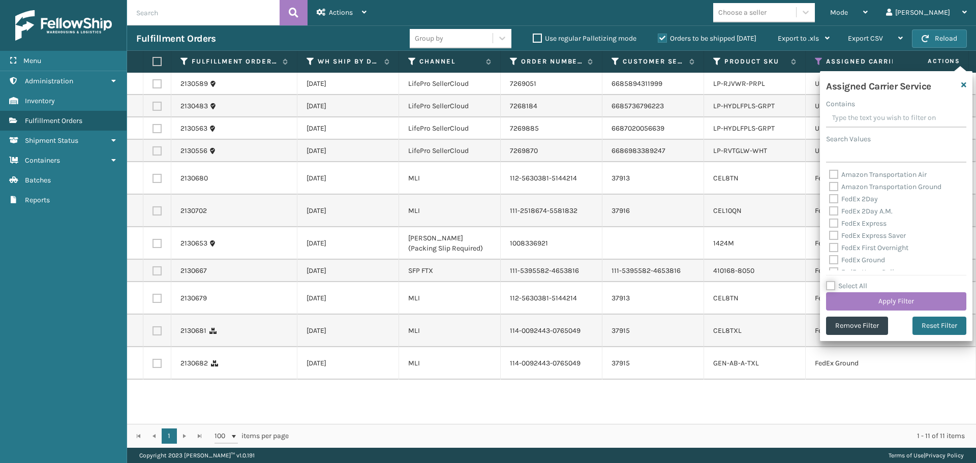
checkbox input "false"
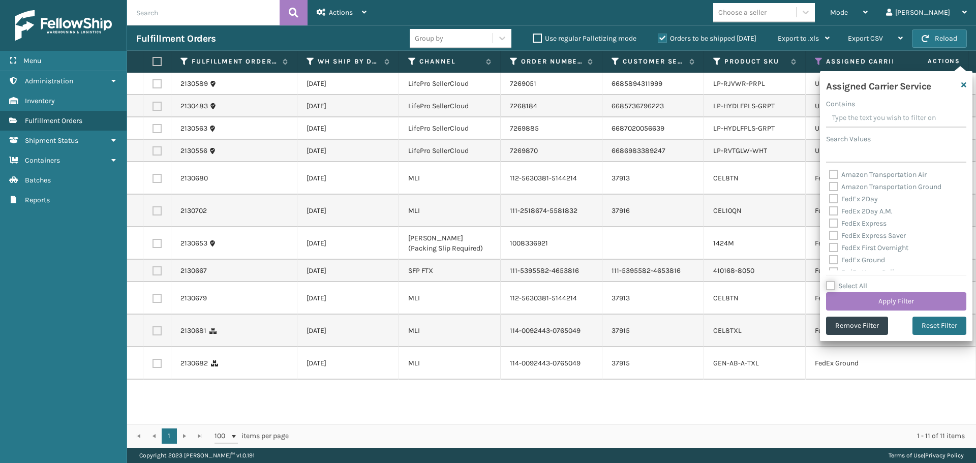
checkbox input "false"
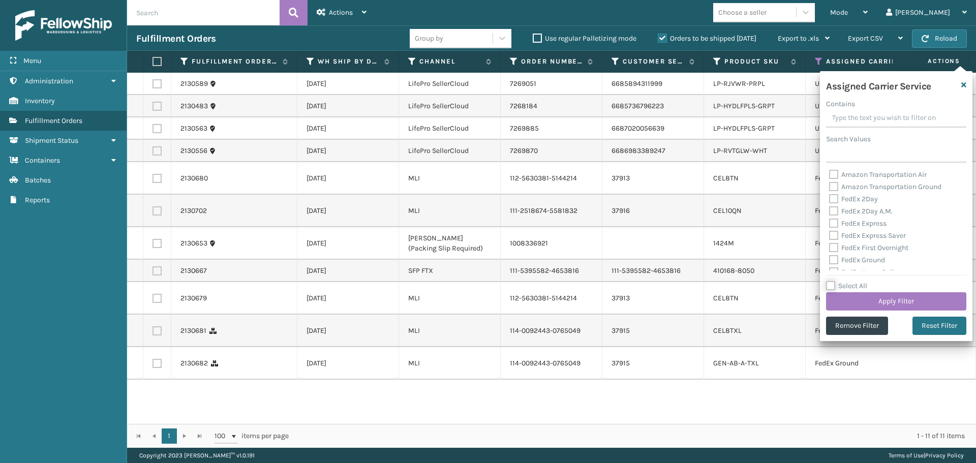
checkbox input "false"
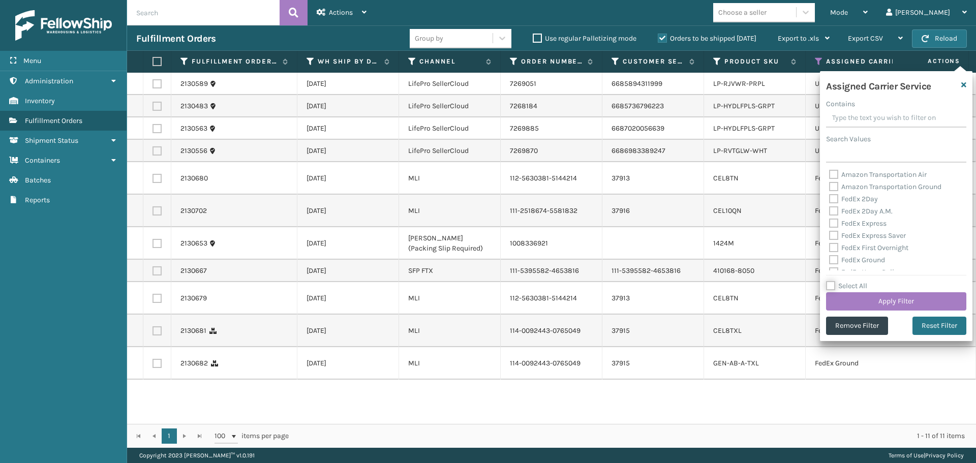
checkbox input "false"
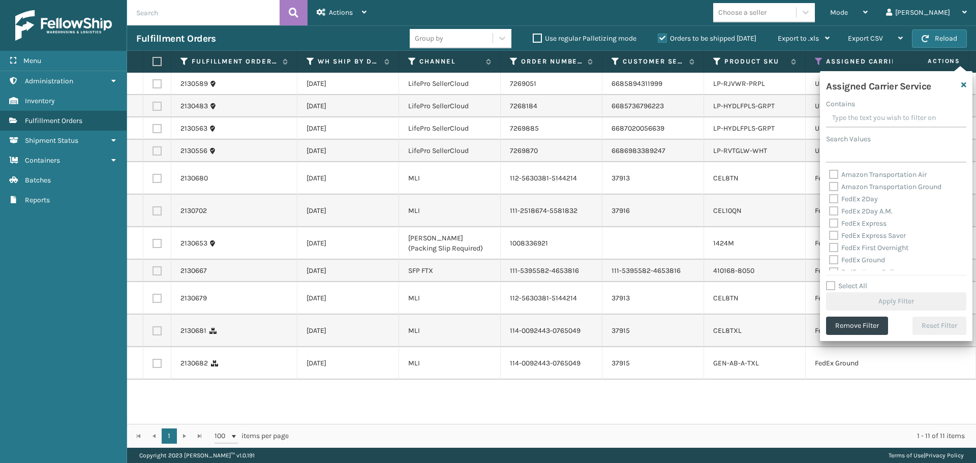
click at [838, 173] on label "Amazon Transportation Air" at bounding box center [878, 174] width 98 height 9
click at [829, 173] on input "Amazon Transportation Air" at bounding box center [829, 172] width 1 height 7
checkbox input "true"
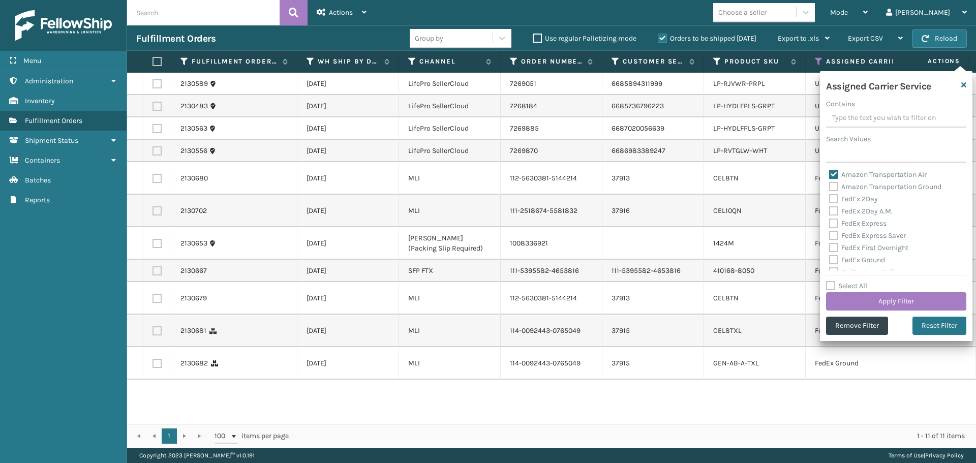
click at [834, 189] on label "Amazon Transportation Ground" at bounding box center [885, 186] width 112 height 9
click at [829, 188] on input "Amazon Transportation Ground" at bounding box center [829, 184] width 1 height 7
checkbox input "true"
click at [850, 303] on button "Apply Filter" at bounding box center [896, 301] width 140 height 18
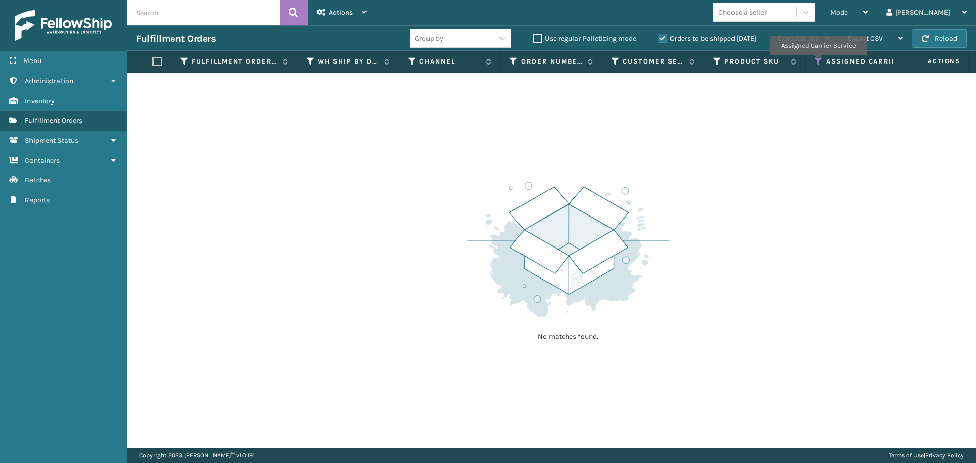
click at [817, 62] on icon at bounding box center [819, 61] width 8 height 9
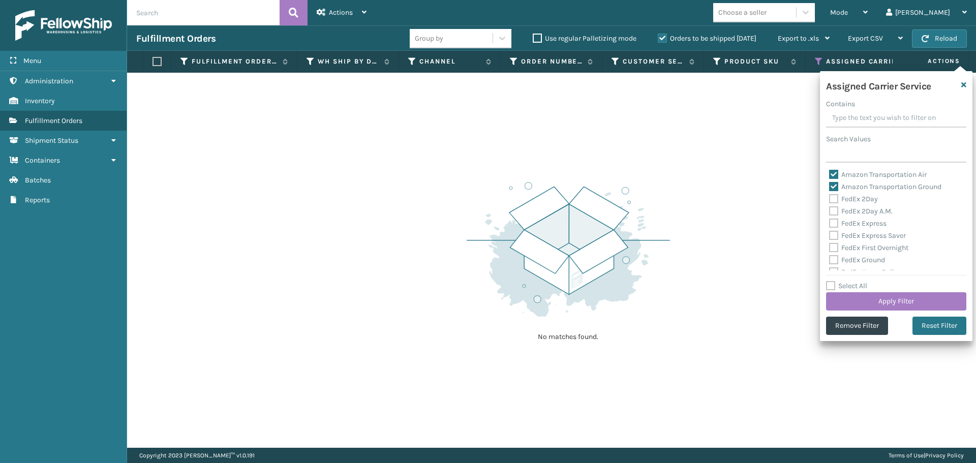
click at [832, 173] on label "Amazon Transportation Air" at bounding box center [878, 174] width 98 height 9
click at [829, 173] on input "Amazon Transportation Air" at bounding box center [829, 172] width 1 height 7
checkbox input "false"
click at [832, 183] on label "Amazon Transportation Ground" at bounding box center [885, 186] width 112 height 9
click at [829, 183] on input "Amazon Transportation Ground" at bounding box center [829, 184] width 1 height 7
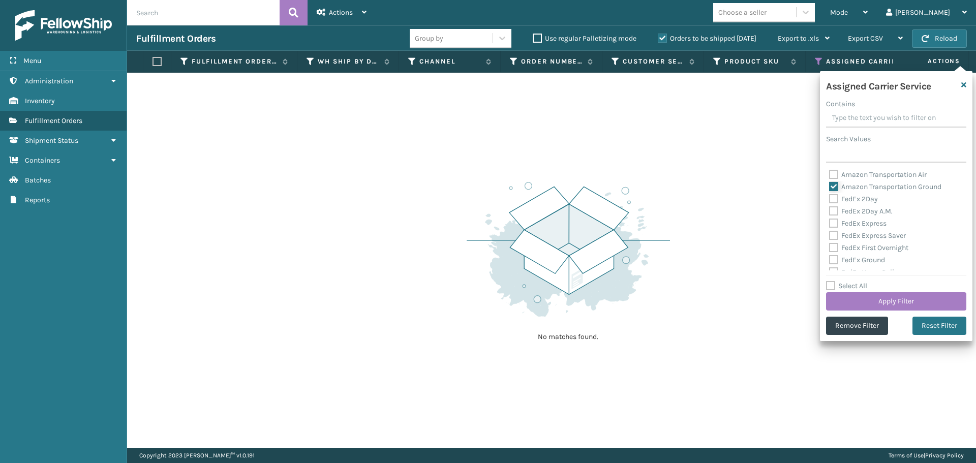
checkbox input "false"
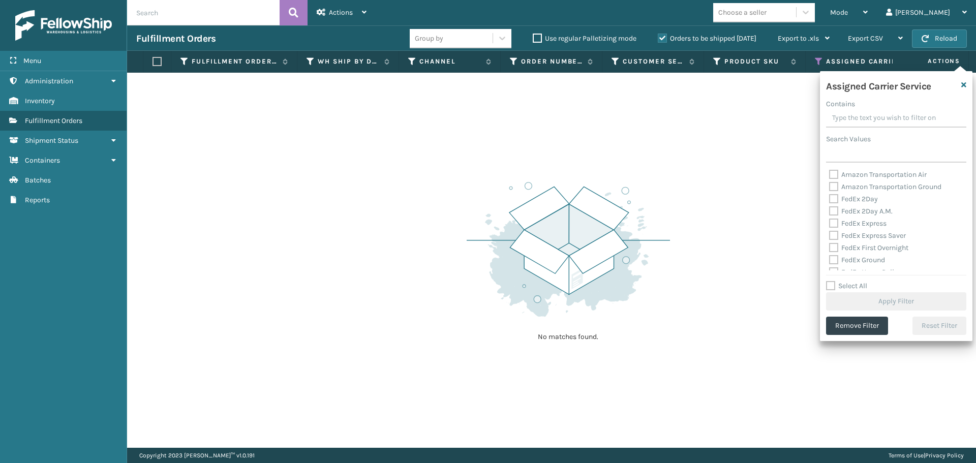
click at [832, 198] on label "FedEx 2Day" at bounding box center [853, 199] width 49 height 9
click at [829, 198] on input "FedEx 2Day" at bounding box center [829, 196] width 1 height 7
checkbox input "true"
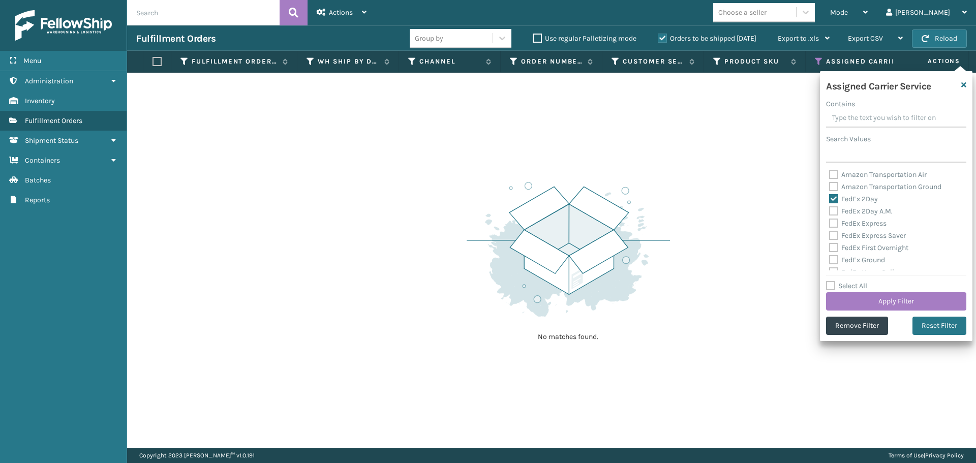
click at [832, 211] on label "FedEx 2Day A.M." at bounding box center [861, 211] width 64 height 9
click at [829, 211] on input "FedEx 2Day A.M." at bounding box center [829, 208] width 1 height 7
checkbox input "true"
click at [832, 226] on label "FedEx Express" at bounding box center [857, 223] width 57 height 9
click at [829, 224] on input "FedEx Express" at bounding box center [829, 221] width 1 height 7
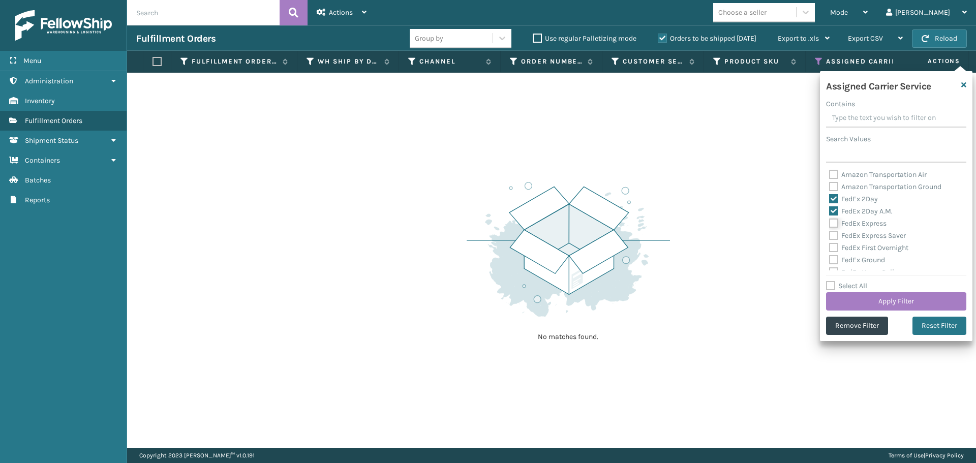
checkbox input "true"
click at [832, 236] on label "FedEx Express Saver" at bounding box center [867, 235] width 77 height 9
click at [829, 236] on input "FedEx Express Saver" at bounding box center [829, 233] width 1 height 7
checkbox input "true"
click at [832, 243] on label "FedEx First Overnight" at bounding box center [868, 247] width 79 height 9
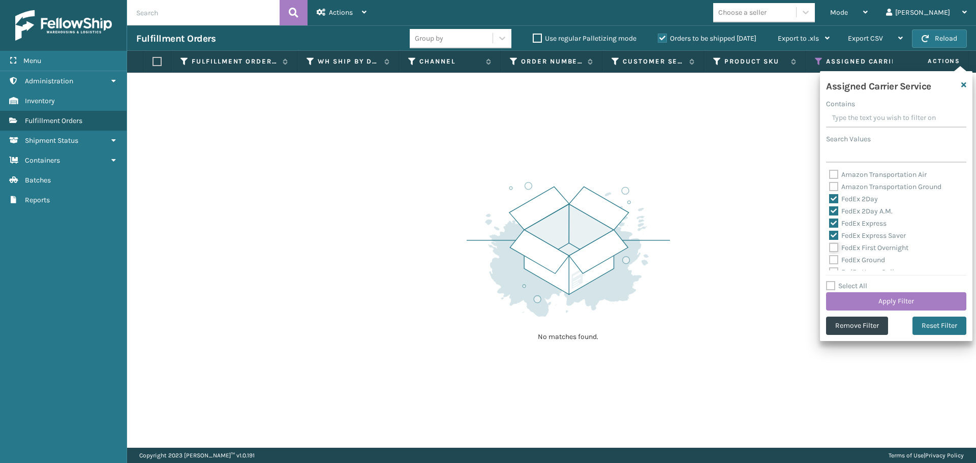
click at [829, 243] on input "FedEx First Overnight" at bounding box center [829, 245] width 1 height 7
checkbox input "true"
click at [830, 258] on label "FedEx Ground" at bounding box center [857, 260] width 56 height 9
click at [829, 258] on input "FedEx Ground" at bounding box center [829, 257] width 1 height 7
checkbox input "true"
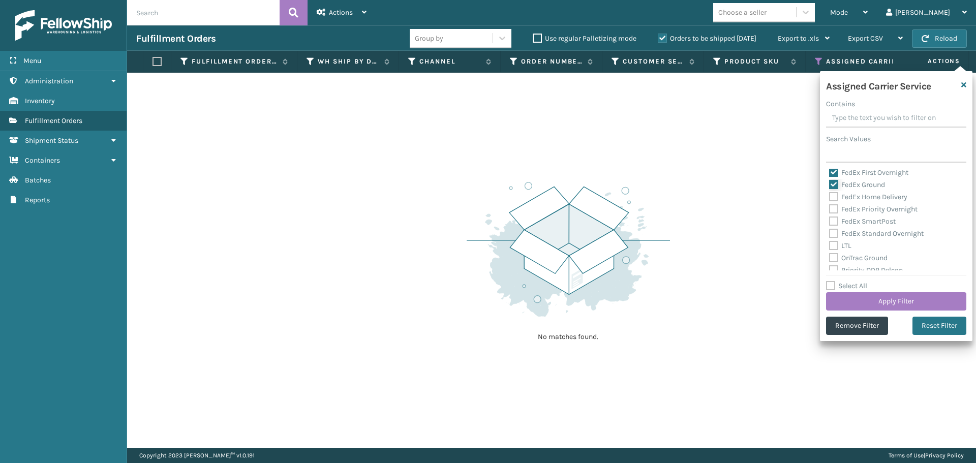
scroll to position [51, 0]
click at [835, 223] on label "FedEx Home Delivery" at bounding box center [868, 221] width 78 height 9
click at [829, 222] on input "FedEx Home Delivery" at bounding box center [829, 218] width 1 height 7
checkbox input "true"
click at [833, 235] on label "FedEx Priority Overnight" at bounding box center [873, 233] width 88 height 9
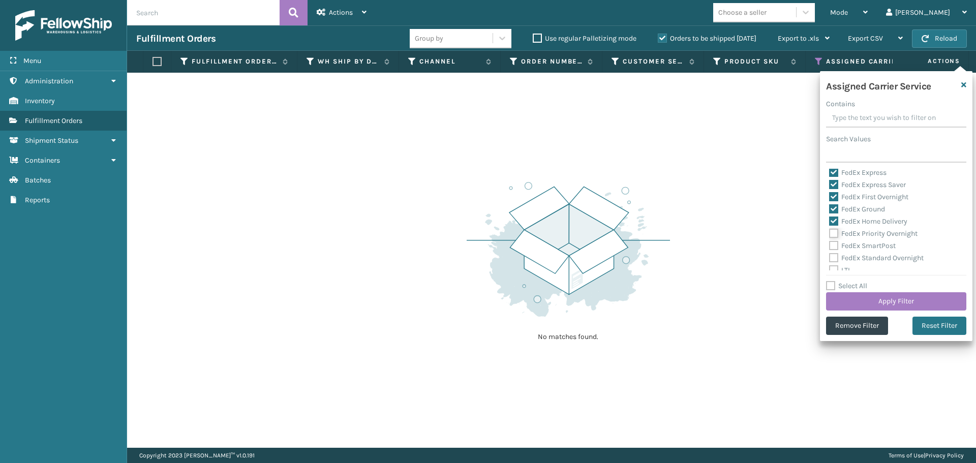
click at [829, 234] on input "FedEx Priority Overnight" at bounding box center [829, 231] width 1 height 7
checkbox input "true"
click at [833, 246] on label "FedEx SmartPost" at bounding box center [862, 245] width 67 height 9
click at [829, 246] on input "FedEx SmartPost" at bounding box center [829, 243] width 1 height 7
checkbox input "true"
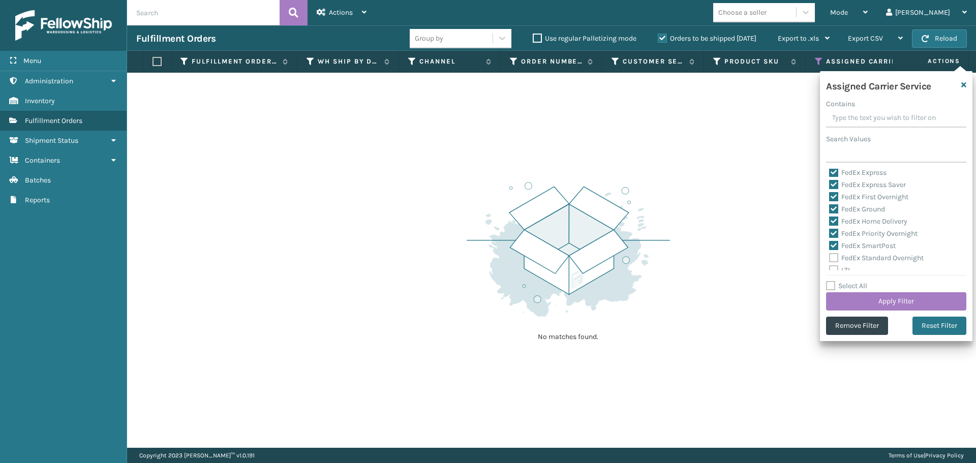
click at [833, 260] on label "FedEx Standard Overnight" at bounding box center [876, 258] width 95 height 9
click at [829, 259] on input "FedEx Standard Overnight" at bounding box center [829, 255] width 1 height 7
checkbox input "true"
click at [852, 300] on button "Apply Filter" at bounding box center [896, 301] width 140 height 18
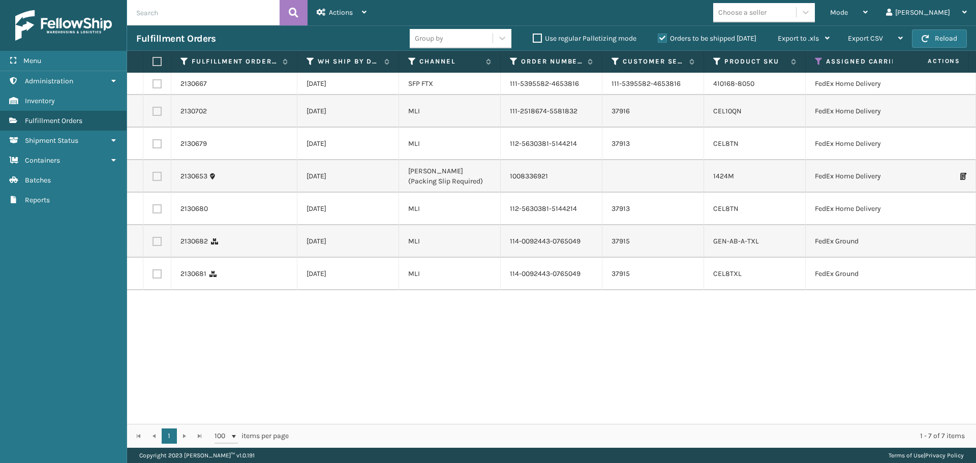
click at [158, 60] on label at bounding box center [155, 61] width 6 height 9
click at [153, 60] on input "checkbox" at bounding box center [152, 61] width 1 height 7
checkbox input "true"
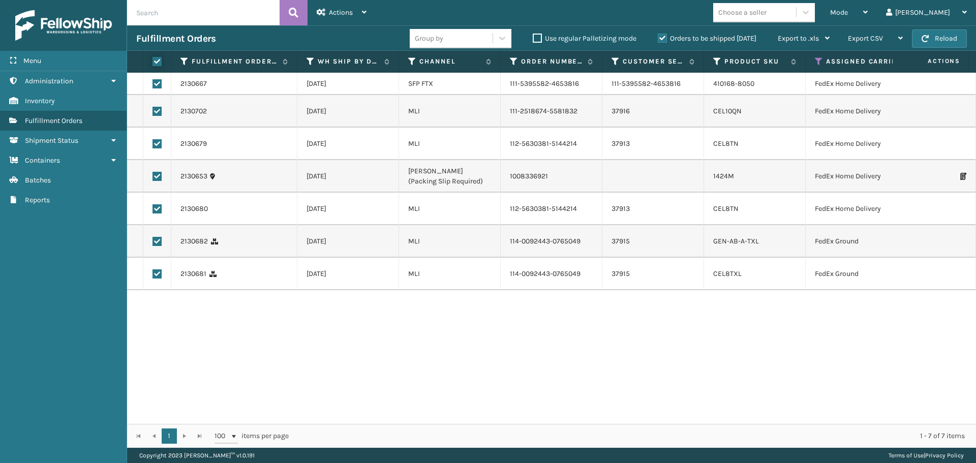
checkbox input "true"
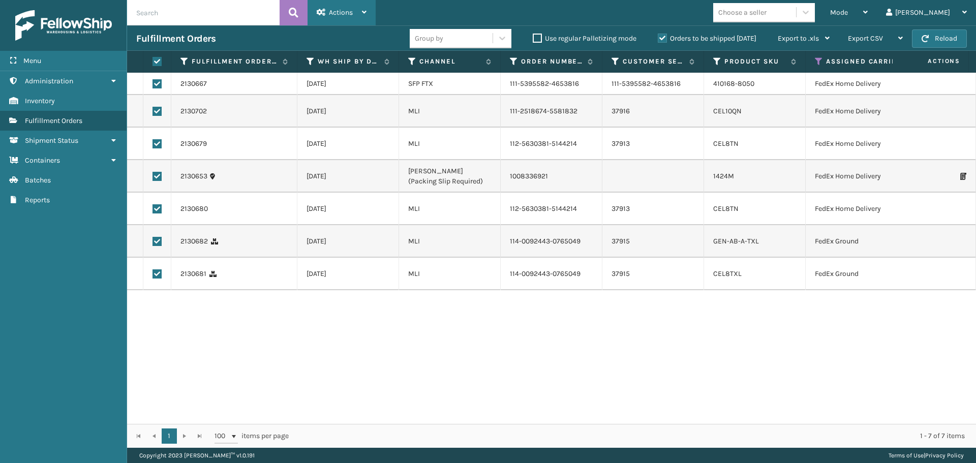
click at [339, 17] on div "Actions" at bounding box center [342, 12] width 50 height 25
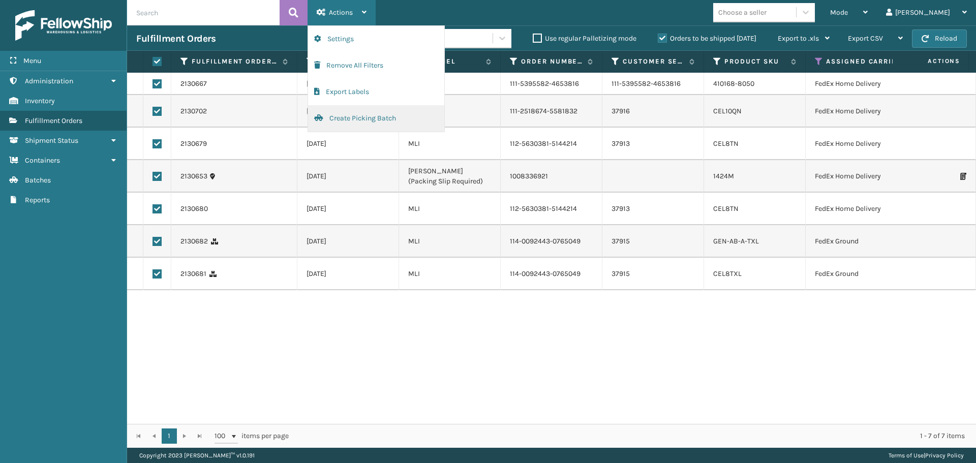
click at [357, 123] on button "Create Picking Batch" at bounding box center [376, 118] width 136 height 26
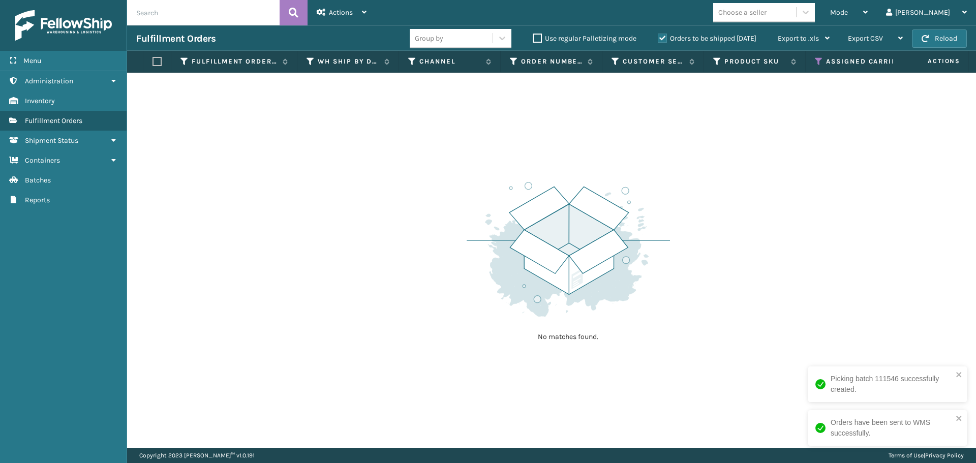
click at [818, 61] on icon at bounding box center [819, 61] width 8 height 9
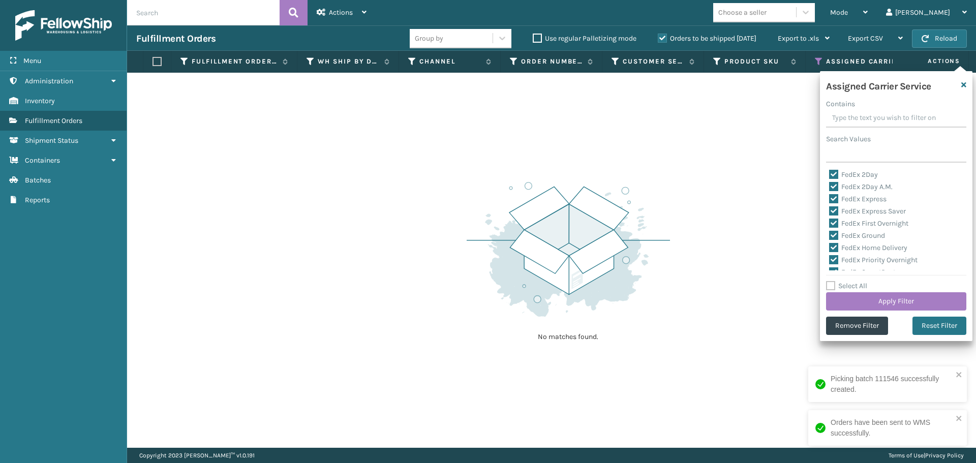
click at [829, 285] on label "Select All" at bounding box center [846, 286] width 41 height 9
click at [829, 281] on input "Select All" at bounding box center [902, 280] width 152 height 1
checkbox input "true"
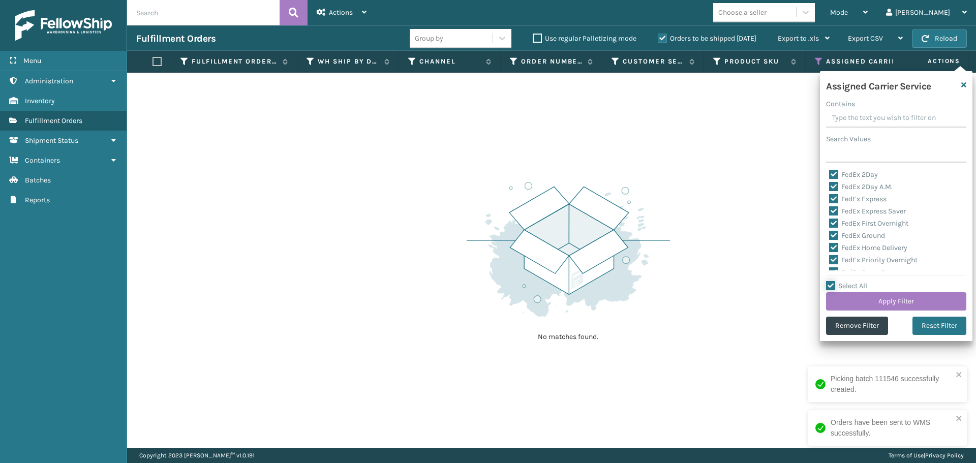
checkbox input "true"
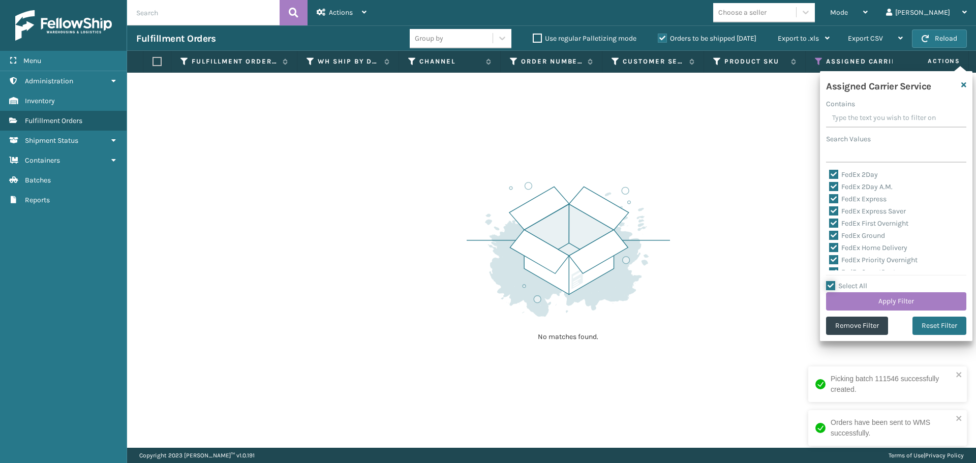
checkbox input "true"
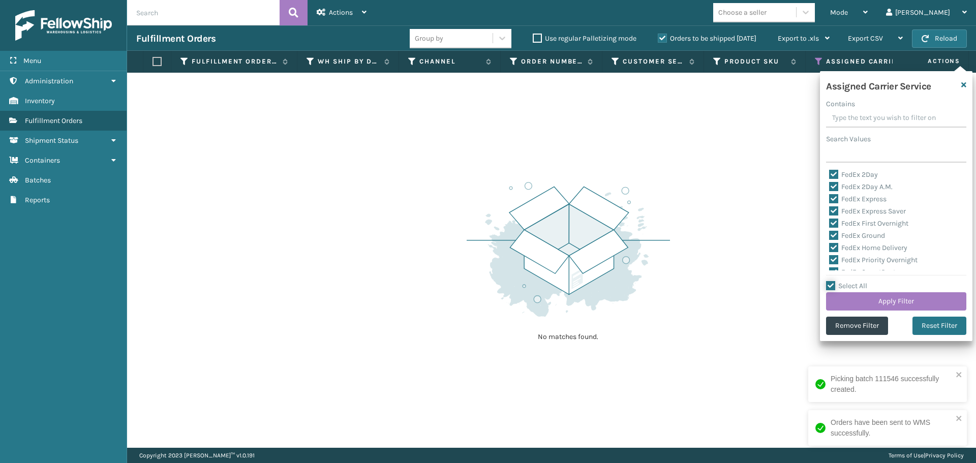
checkbox input "true"
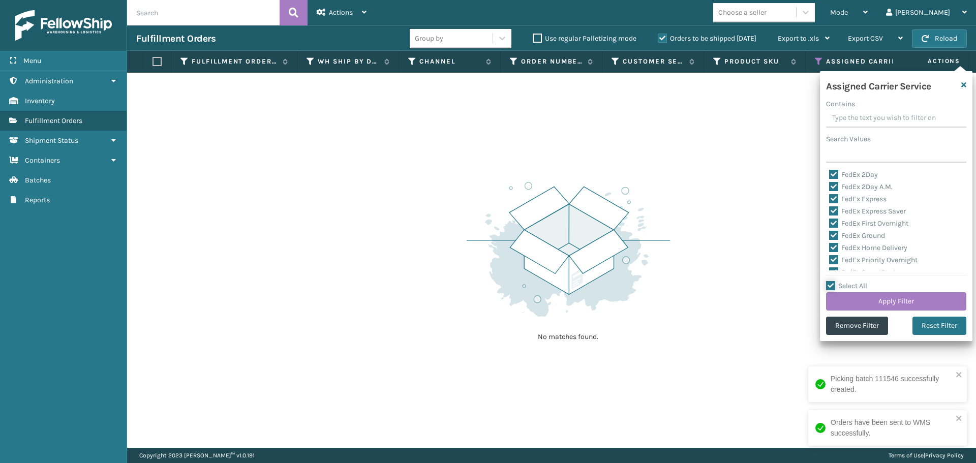
checkbox input "true"
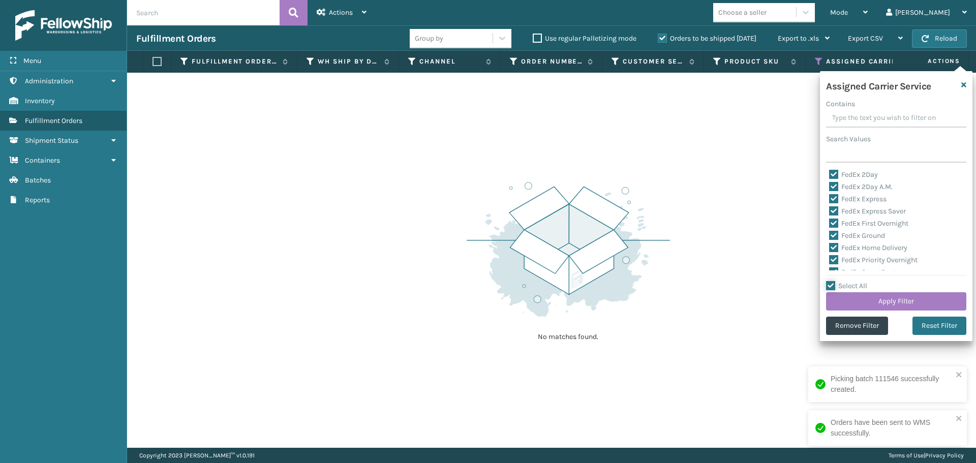
checkbox input "true"
click at [829, 285] on label "Select All" at bounding box center [846, 286] width 41 height 9
click at [829, 281] on input "Select All" at bounding box center [902, 280] width 152 height 1
checkbox input "false"
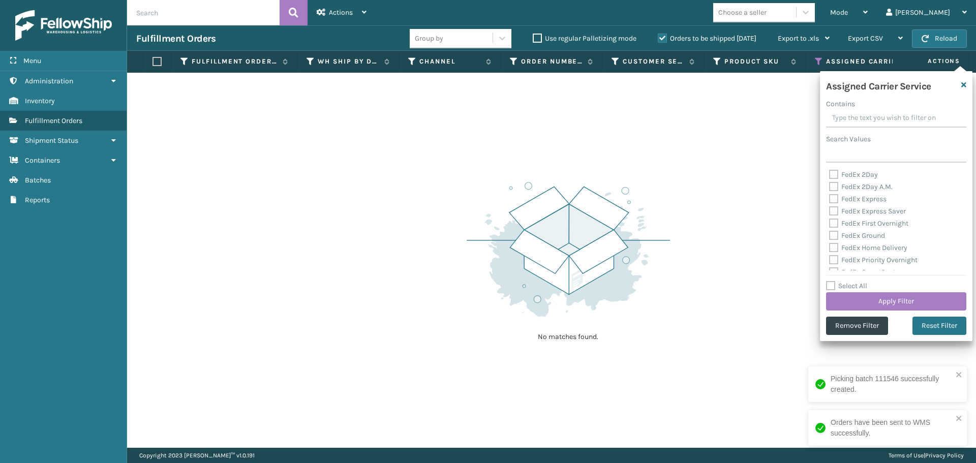
checkbox input "false"
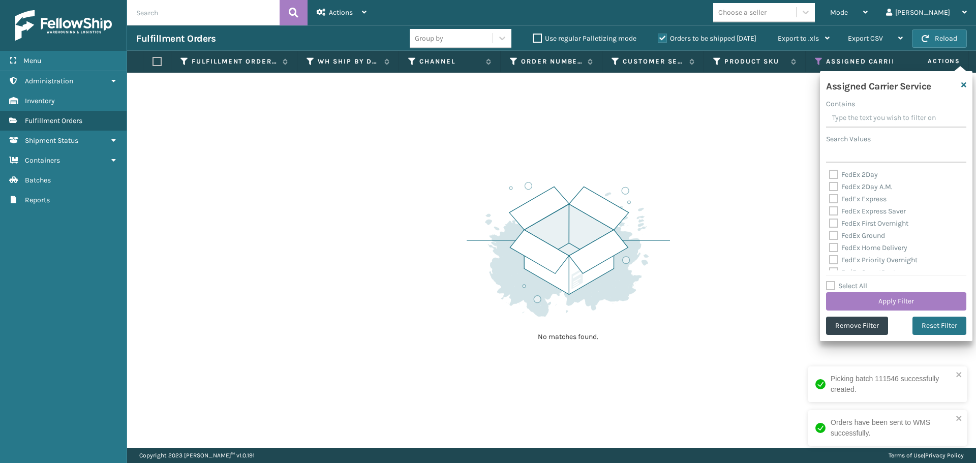
checkbox input "false"
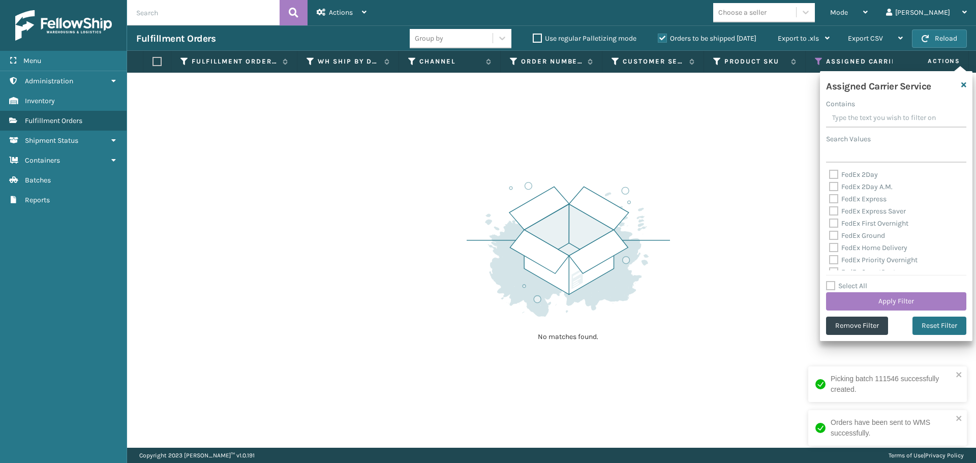
checkbox input "false"
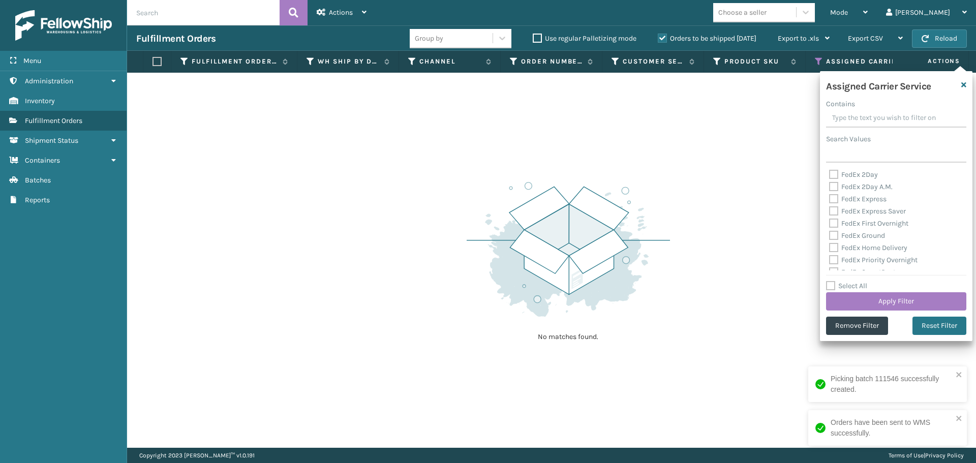
checkbox input "false"
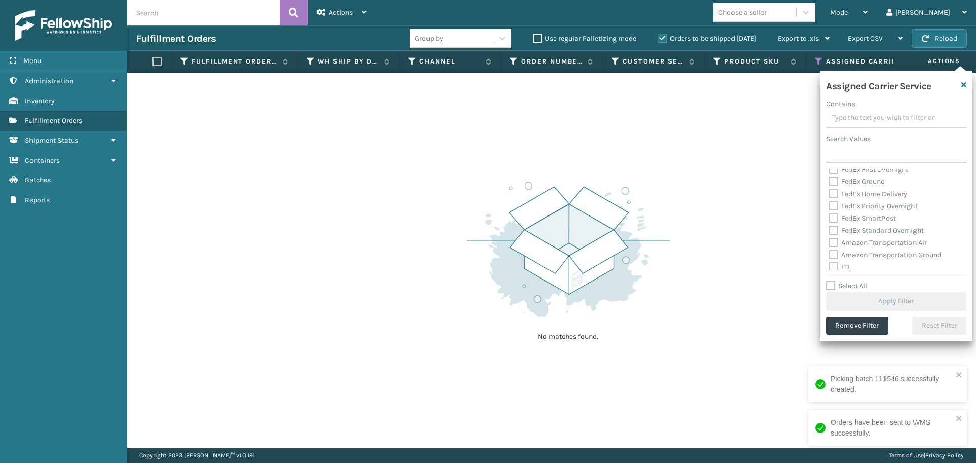
scroll to position [102, 0]
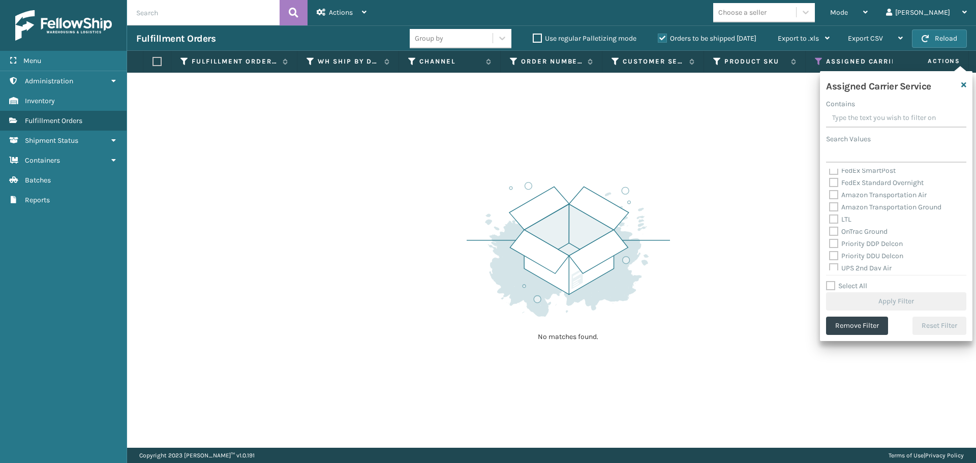
click at [833, 231] on label "OnTrac Ground" at bounding box center [858, 231] width 58 height 9
click at [829, 231] on input "OnTrac Ground" at bounding box center [829, 229] width 1 height 7
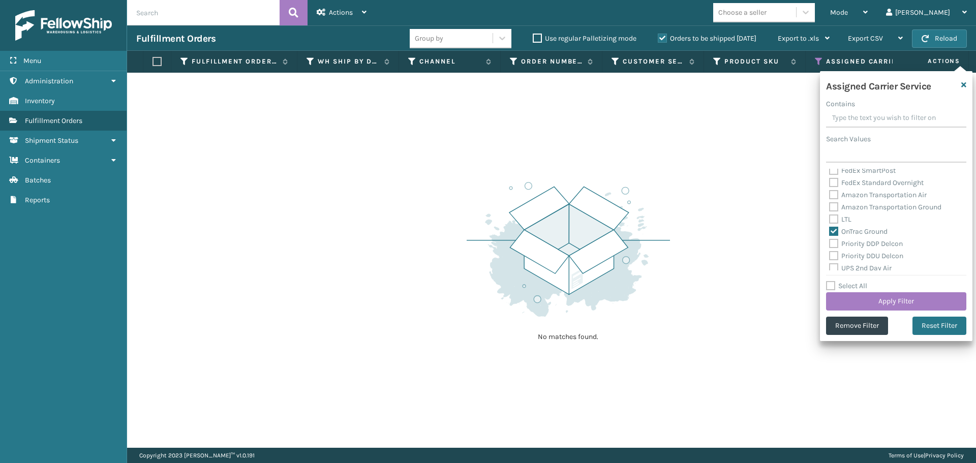
click at [833, 239] on label "Priority DDP Delcon" at bounding box center [866, 243] width 74 height 9
click at [829, 239] on input "Priority DDP Delcon" at bounding box center [829, 241] width 1 height 7
click at [833, 255] on label "Priority DDU Delcon" at bounding box center [866, 256] width 74 height 9
click at [829, 255] on input "Priority DDU Delcon" at bounding box center [829, 253] width 1 height 7
click at [834, 267] on label "UPS 2nd Day Air" at bounding box center [860, 268] width 63 height 9
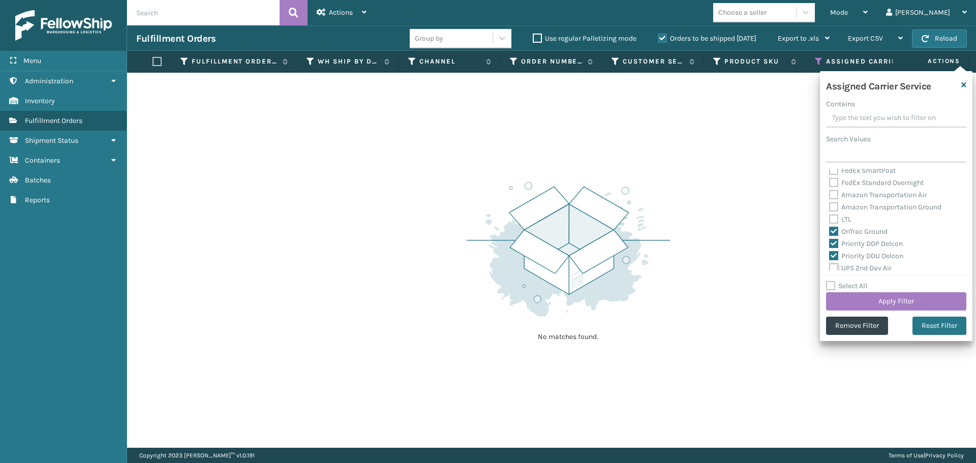
click at [829, 267] on input "UPS 2nd Day Air" at bounding box center [829, 265] width 1 height 7
click at [832, 180] on label "UPS 2nd Day Air A.M." at bounding box center [867, 178] width 77 height 9
click at [829, 179] on input "UPS 2nd Day Air A.M." at bounding box center [829, 176] width 1 height 7
click at [832, 192] on label "UPS 3 Day Select" at bounding box center [861, 191] width 65 height 9
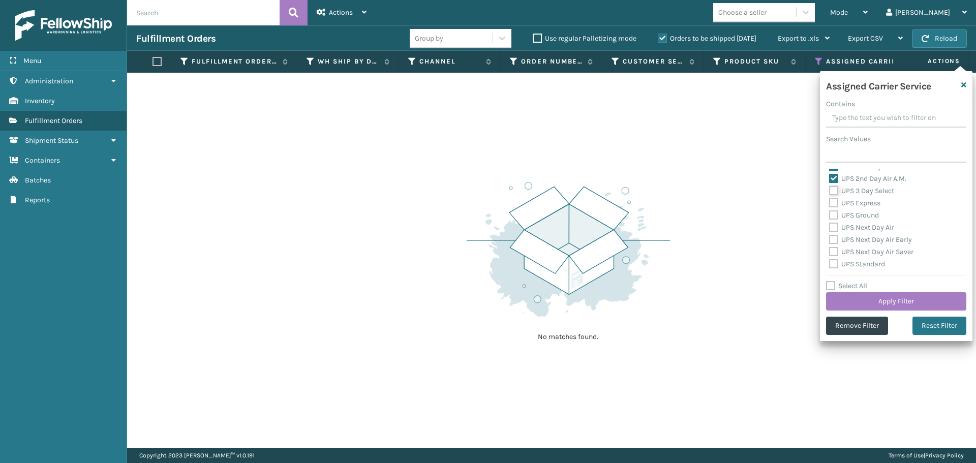
click at [829, 192] on input "UPS 3 Day Select" at bounding box center [829, 188] width 1 height 7
drag, startPoint x: 832, startPoint y: 203, endPoint x: 832, endPoint y: 219, distance: 15.8
click at [832, 204] on label "UPS Express" at bounding box center [854, 203] width 51 height 9
click at [829, 204] on input "UPS Express" at bounding box center [829, 200] width 1 height 7
click at [832, 219] on label "UPS Ground" at bounding box center [854, 215] width 50 height 9
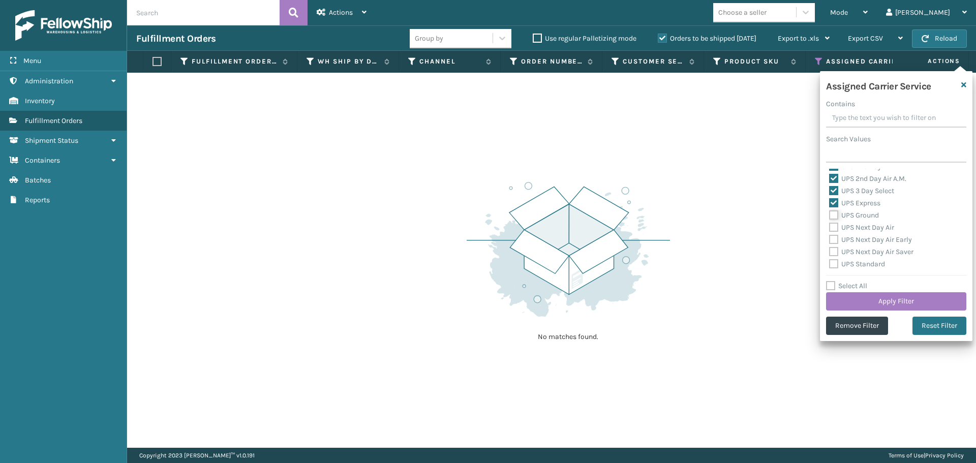
click at [829, 216] on input "UPS Ground" at bounding box center [829, 212] width 1 height 7
drag, startPoint x: 832, startPoint y: 229, endPoint x: 832, endPoint y: 235, distance: 6.1
click at [832, 230] on label "UPS Next Day Air" at bounding box center [861, 227] width 65 height 9
click at [829, 228] on input "UPS Next Day Air" at bounding box center [829, 225] width 1 height 7
click at [832, 237] on label "UPS Next Day Air Early" at bounding box center [870, 239] width 83 height 9
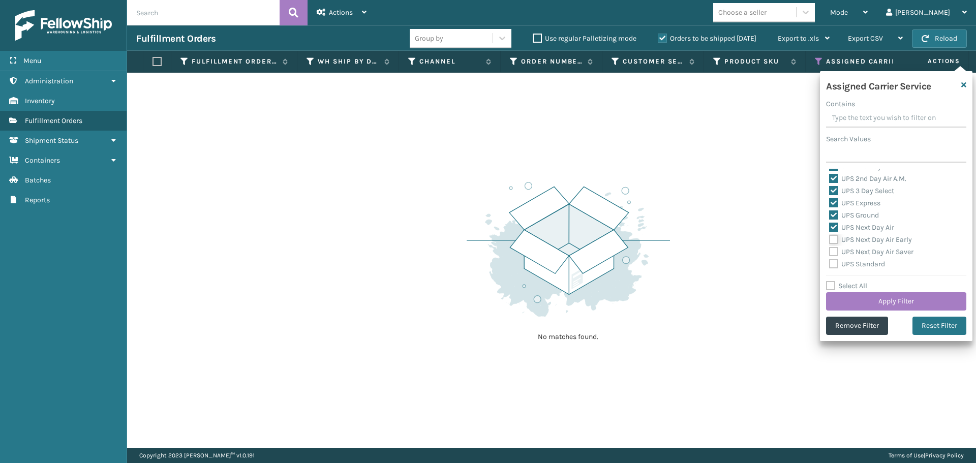
click at [829, 237] on input "UPS Next Day Air Early" at bounding box center [829, 237] width 1 height 7
click at [833, 249] on label "UPS Next Day Air Saver" at bounding box center [871, 251] width 84 height 9
click at [833, 253] on label "UPS Next Day Air Saver" at bounding box center [871, 251] width 84 height 9
click at [829, 253] on input "UPS Next Day Air Saver" at bounding box center [829, 249] width 1 height 7
click at [833, 264] on label "UPS Standard" at bounding box center [857, 264] width 56 height 9
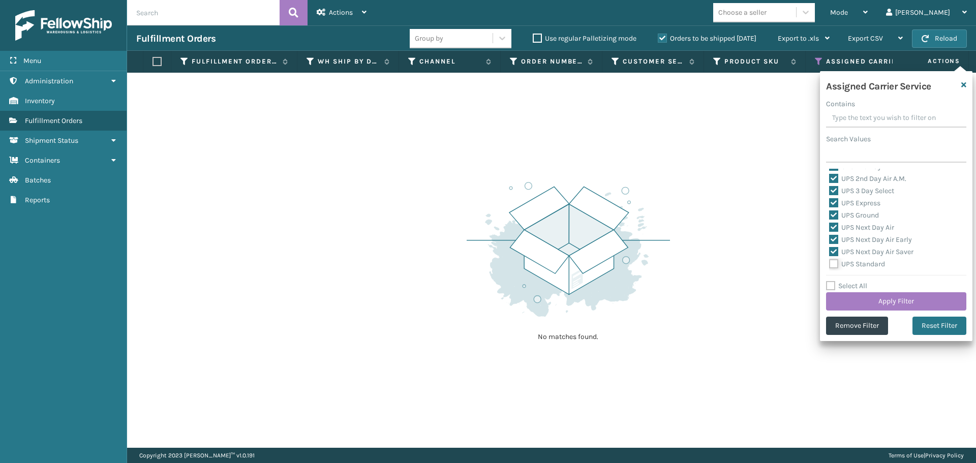
click at [829, 264] on input "UPS Standard" at bounding box center [829, 261] width 1 height 7
click at [833, 224] on label "UPS SurePost 1LB or Greater" at bounding box center [879, 225] width 100 height 9
click at [829, 224] on input "UPS SurePost 1LB or Greater" at bounding box center [829, 223] width 1 height 7
click at [833, 235] on label "USPS First Class Mail" at bounding box center [869, 237] width 80 height 9
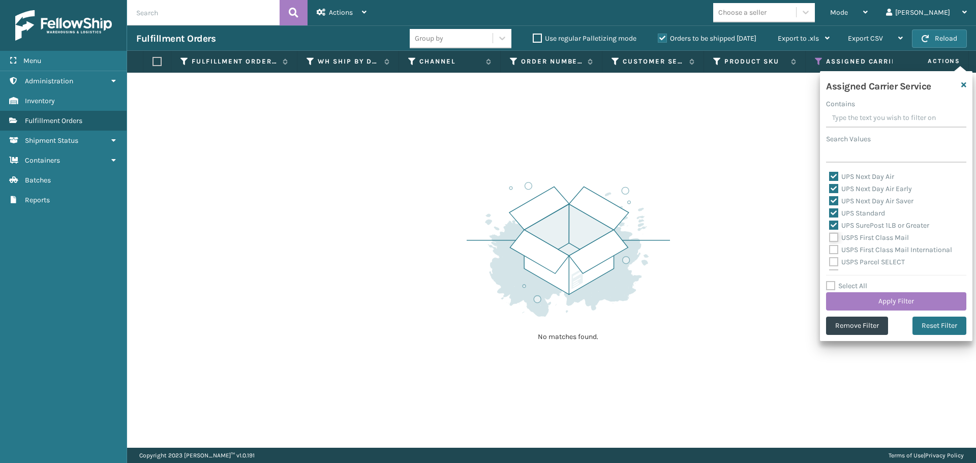
click at [829, 235] on input "USPS First Class Mail" at bounding box center [829, 235] width 1 height 7
click at [833, 252] on label "USPS First Class Mail International" at bounding box center [890, 249] width 123 height 9
click at [829, 251] on input "USPS First Class Mail International" at bounding box center [829, 247] width 1 height 7
click at [834, 264] on label "USPS Parcel SELECT" at bounding box center [867, 262] width 76 height 9
click at [829, 263] on input "USPS Parcel SELECT" at bounding box center [829, 259] width 1 height 7
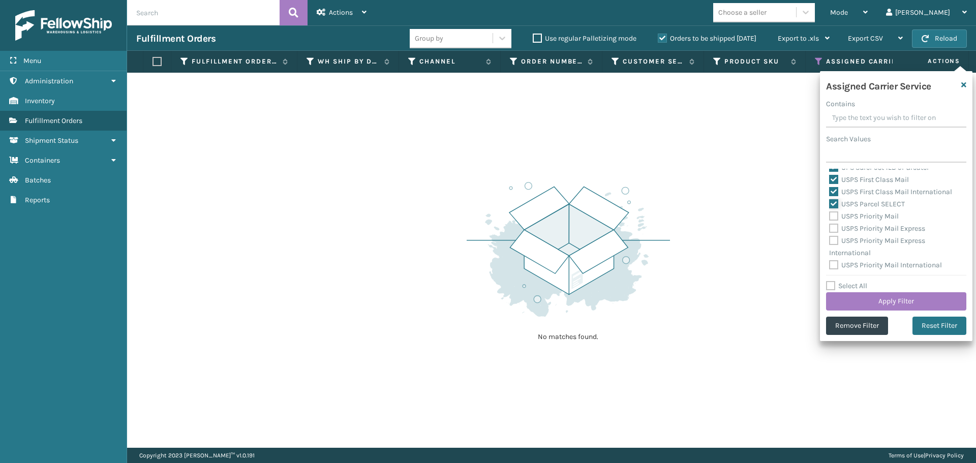
scroll to position [313, 0]
click at [833, 215] on label "USPS Priority Mail" at bounding box center [864, 215] width 70 height 9
click at [829, 215] on input "USPS Priority Mail" at bounding box center [829, 212] width 1 height 7
drag, startPoint x: 833, startPoint y: 225, endPoint x: 835, endPoint y: 234, distance: 10.0
click at [833, 225] on label "USPS Priority Mail Express" at bounding box center [877, 227] width 96 height 9
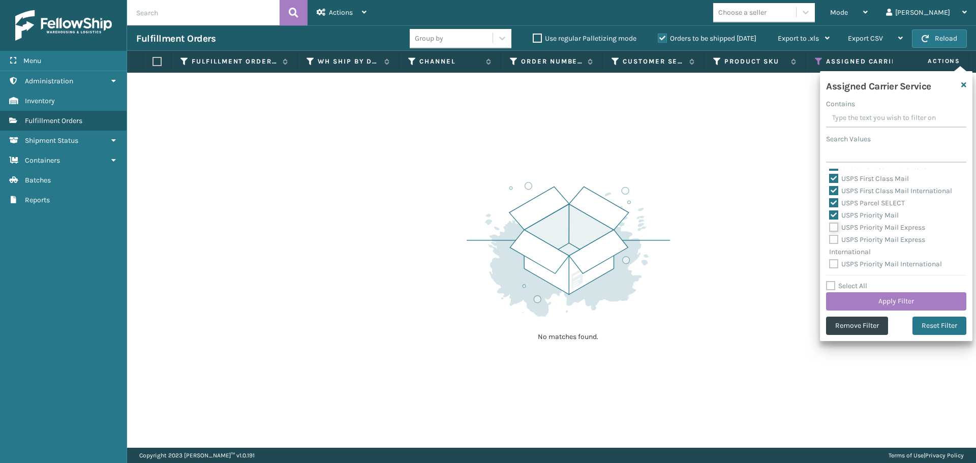
click at [829, 225] on input "USPS Priority Mail Express" at bounding box center [829, 225] width 1 height 7
click at [835, 239] on label "USPS Priority Mail Express International" at bounding box center [877, 245] width 96 height 21
click at [829, 239] on input "USPS Priority Mail Express International" at bounding box center [829, 237] width 1 height 7
click at [834, 262] on label "USPS Priority Mail International" at bounding box center [885, 264] width 113 height 9
click at [829, 262] on input "USPS Priority Mail International" at bounding box center [829, 261] width 1 height 7
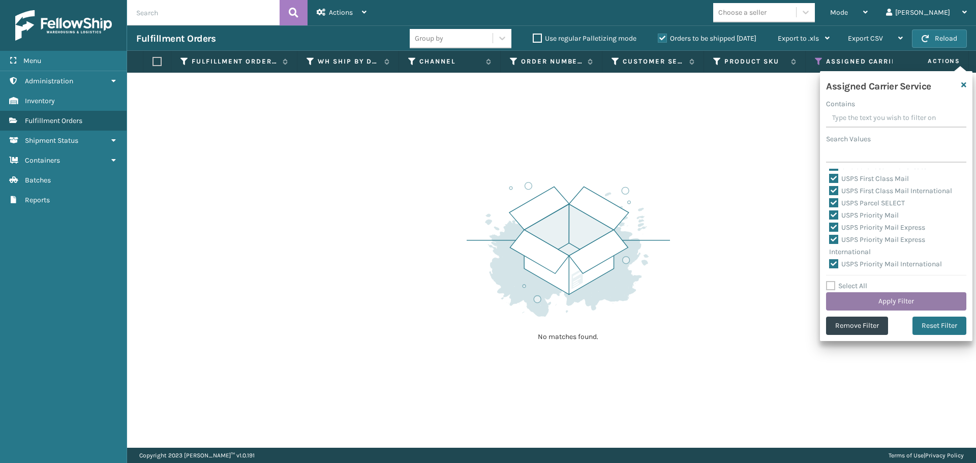
click at [856, 302] on button "Apply Filter" at bounding box center [896, 301] width 140 height 18
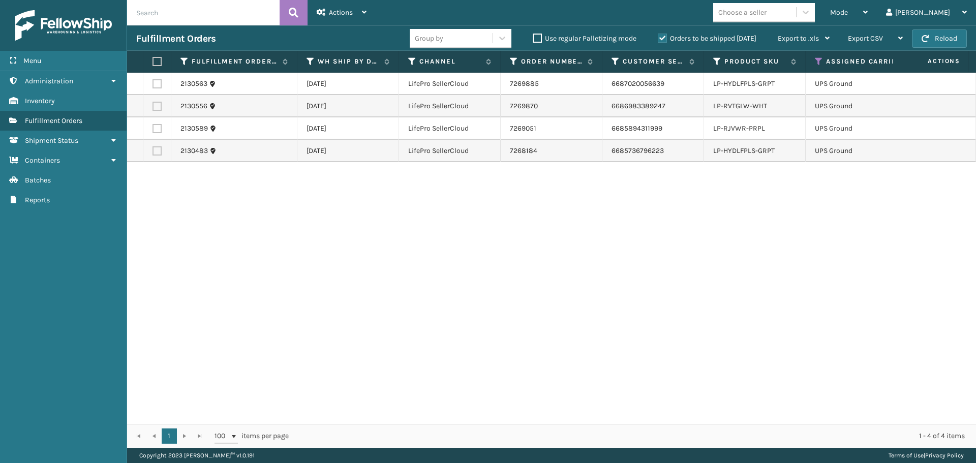
click at [157, 60] on label at bounding box center [155, 61] width 6 height 9
click at [153, 60] on input "checkbox" at bounding box center [152, 61] width 1 height 7
click at [353, 8] on div "Actions" at bounding box center [342, 12] width 50 height 25
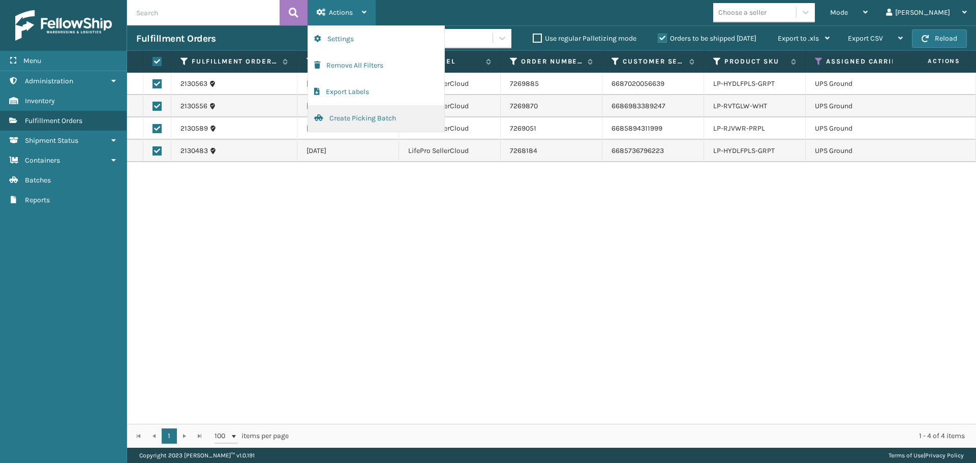
click at [347, 115] on button "Create Picking Batch" at bounding box center [376, 118] width 136 height 26
